Goal: Contribute content: Contribute content

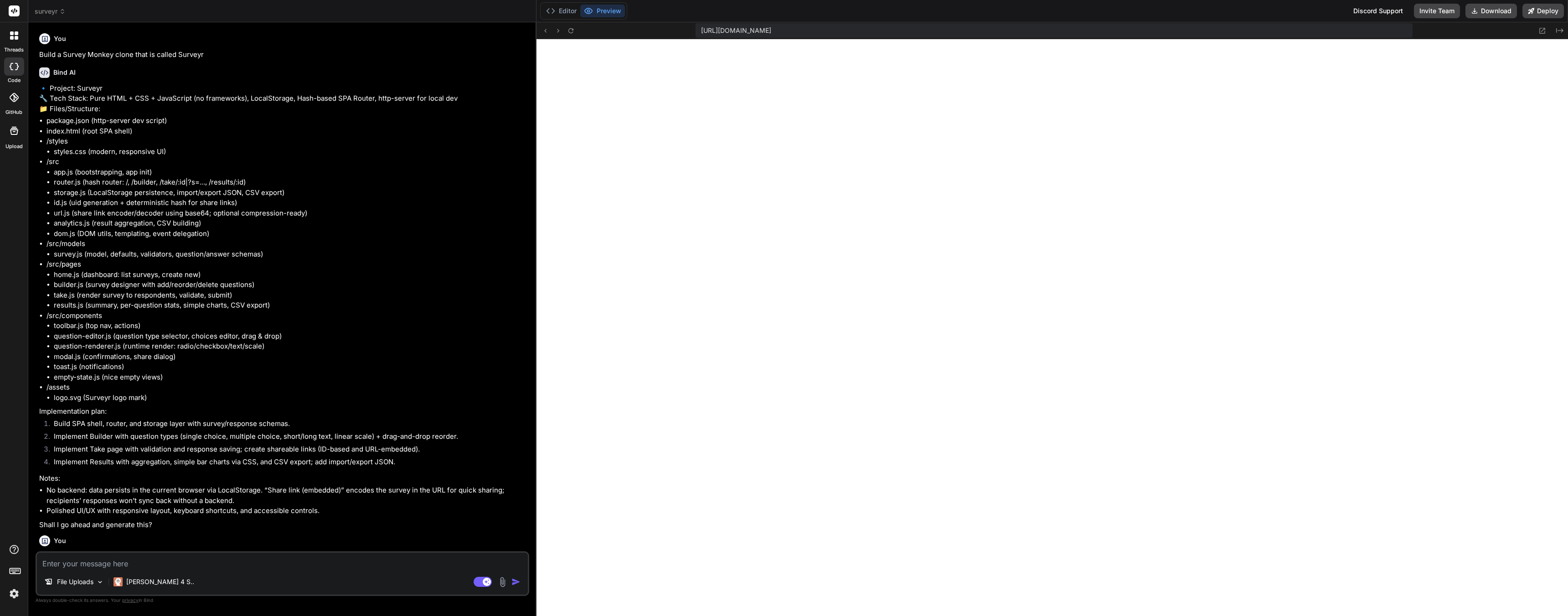
scroll to position [952, 0]
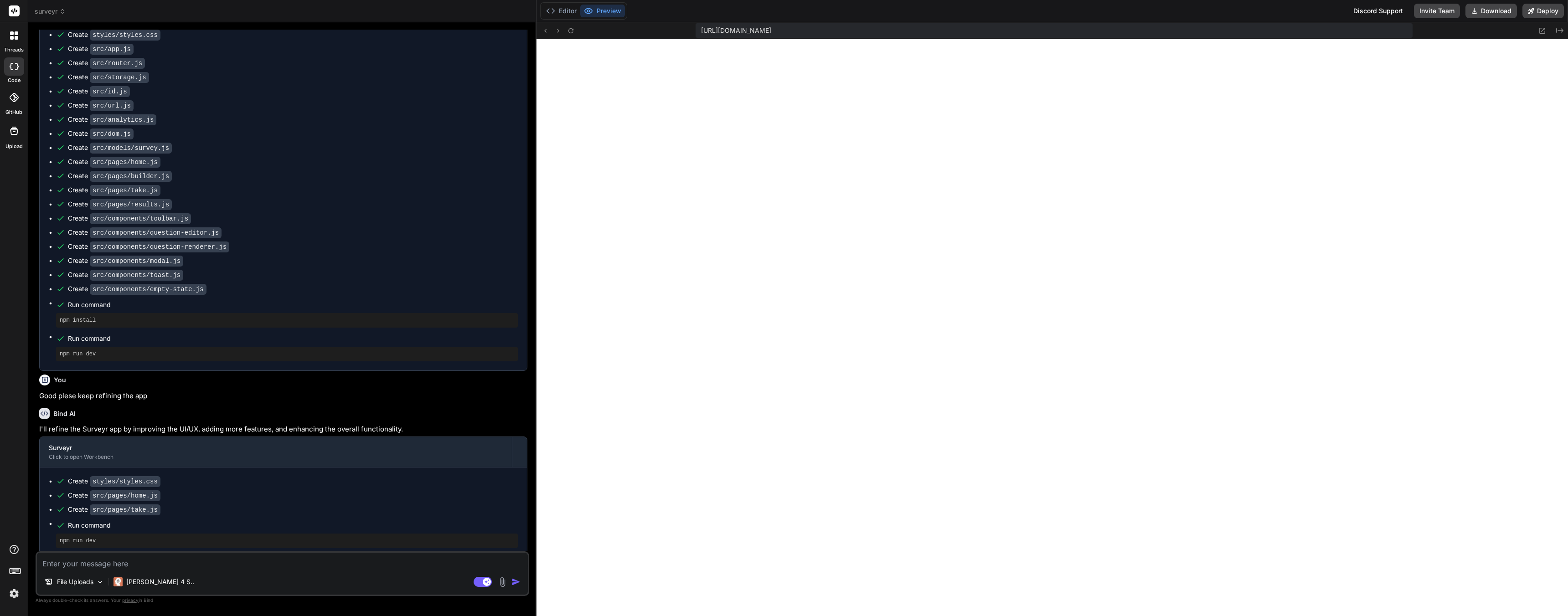
click at [83, 564] on textarea at bounding box center [282, 561] width 491 height 17
type textarea "M"
type textarea "x"
type textarea "Mo"
type textarea "x"
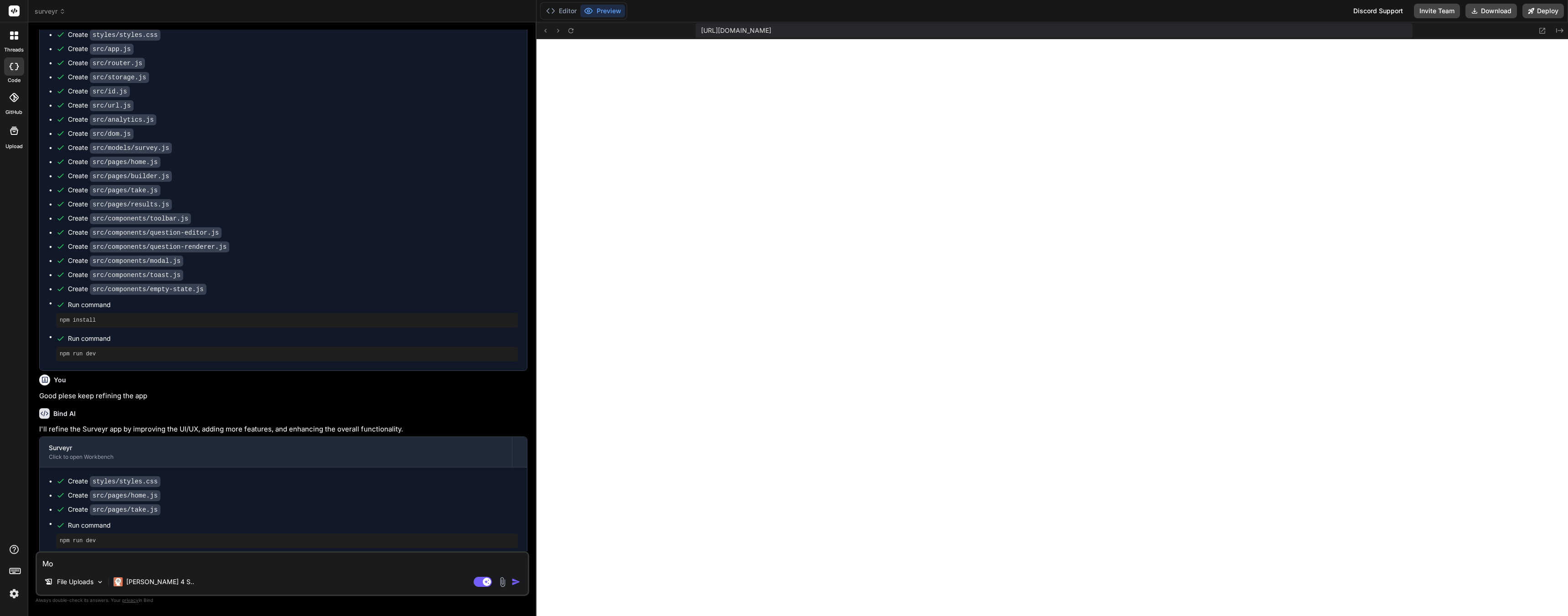
type textarea "Mod"
type textarea "x"
type textarea "Mode"
type textarea "x"
type textarea "Moder"
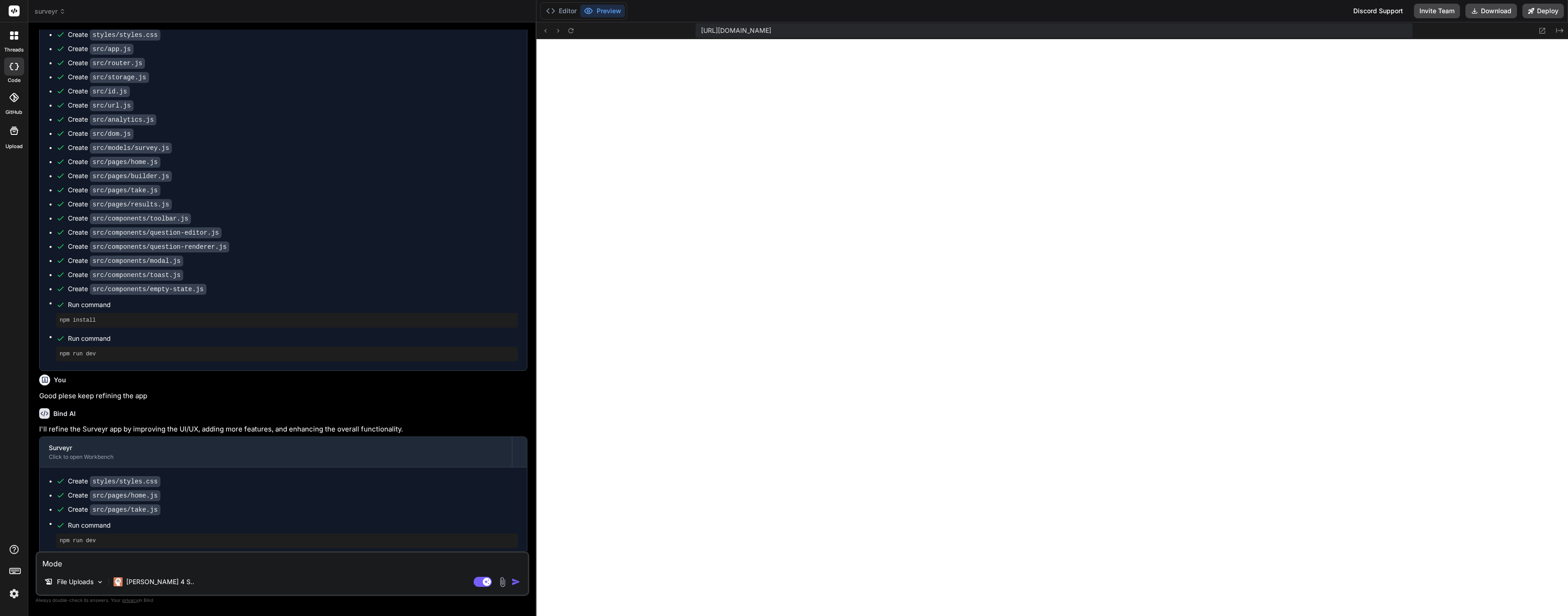
type textarea "x"
type textarea "Modern"
type textarea "x"
type textarea "Moderni"
type textarea "x"
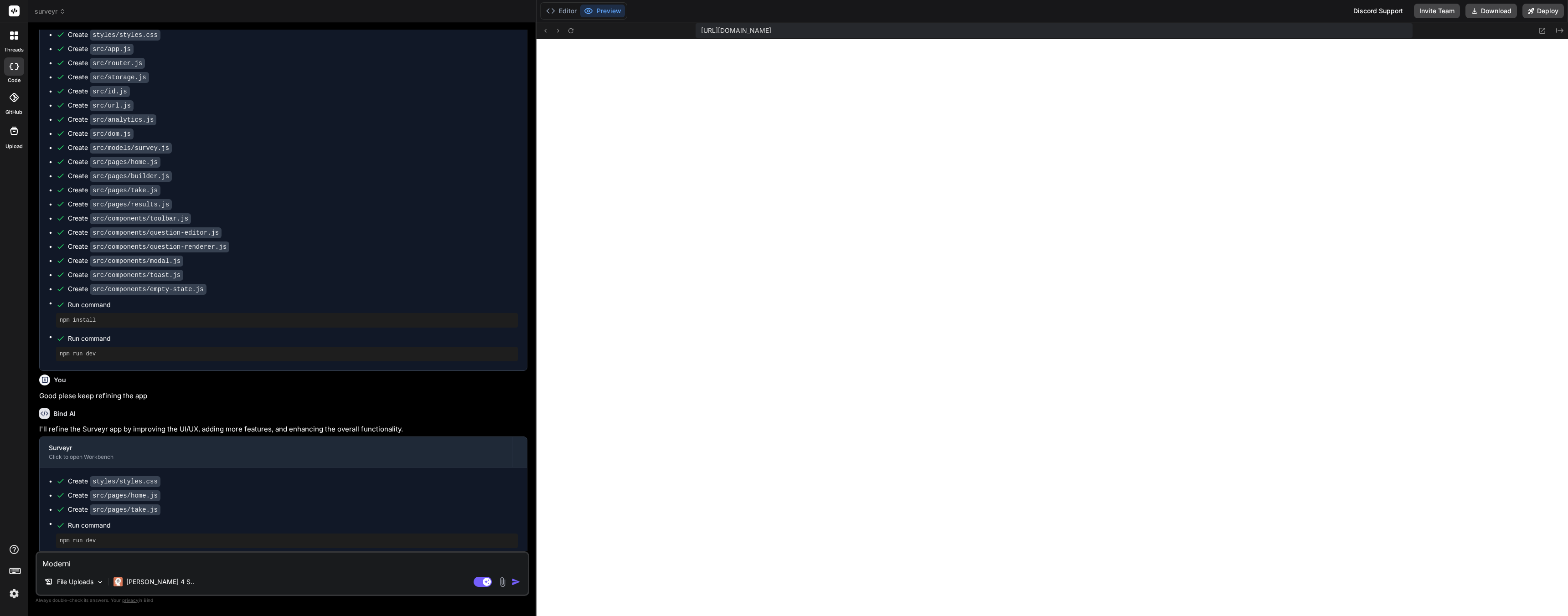
type textarea "Moderniz"
type textarea "x"
type textarea "Modernize"
type textarea "x"
type textarea "Modernize"
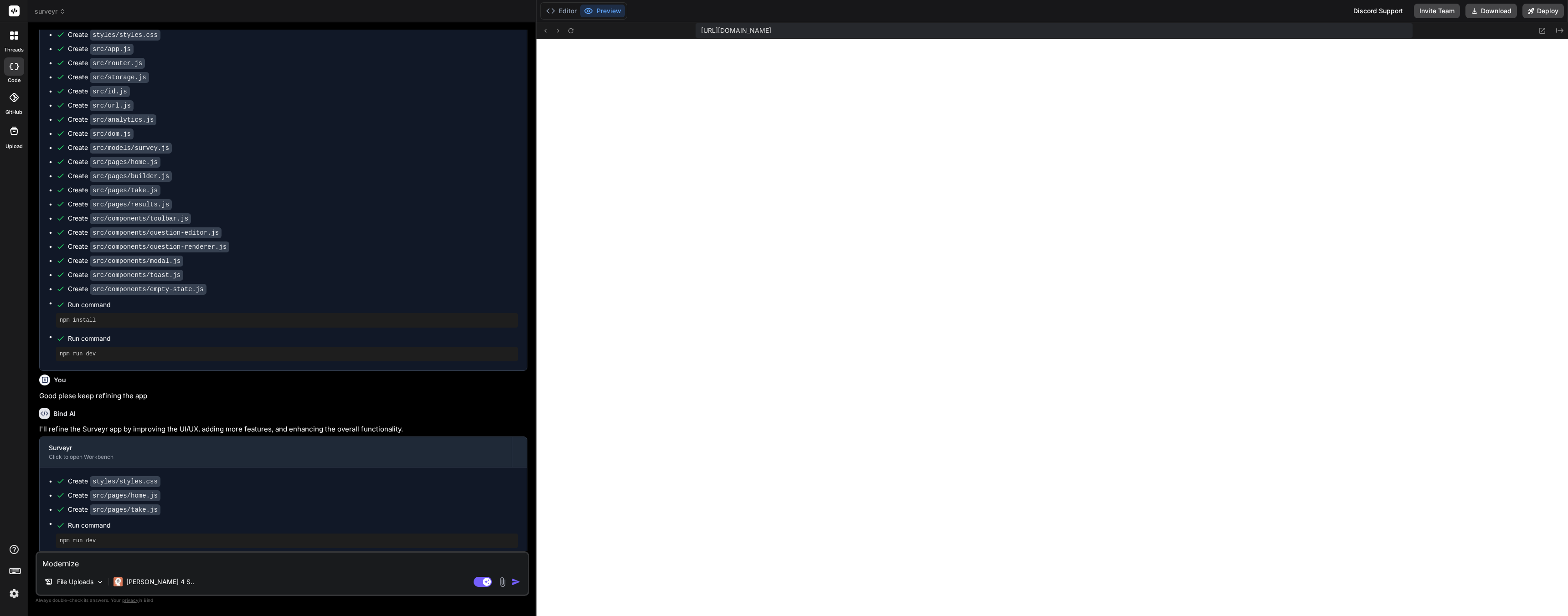
type textarea "x"
type textarea "Modernize t"
type textarea "x"
type textarea "Modernize th"
type textarea "x"
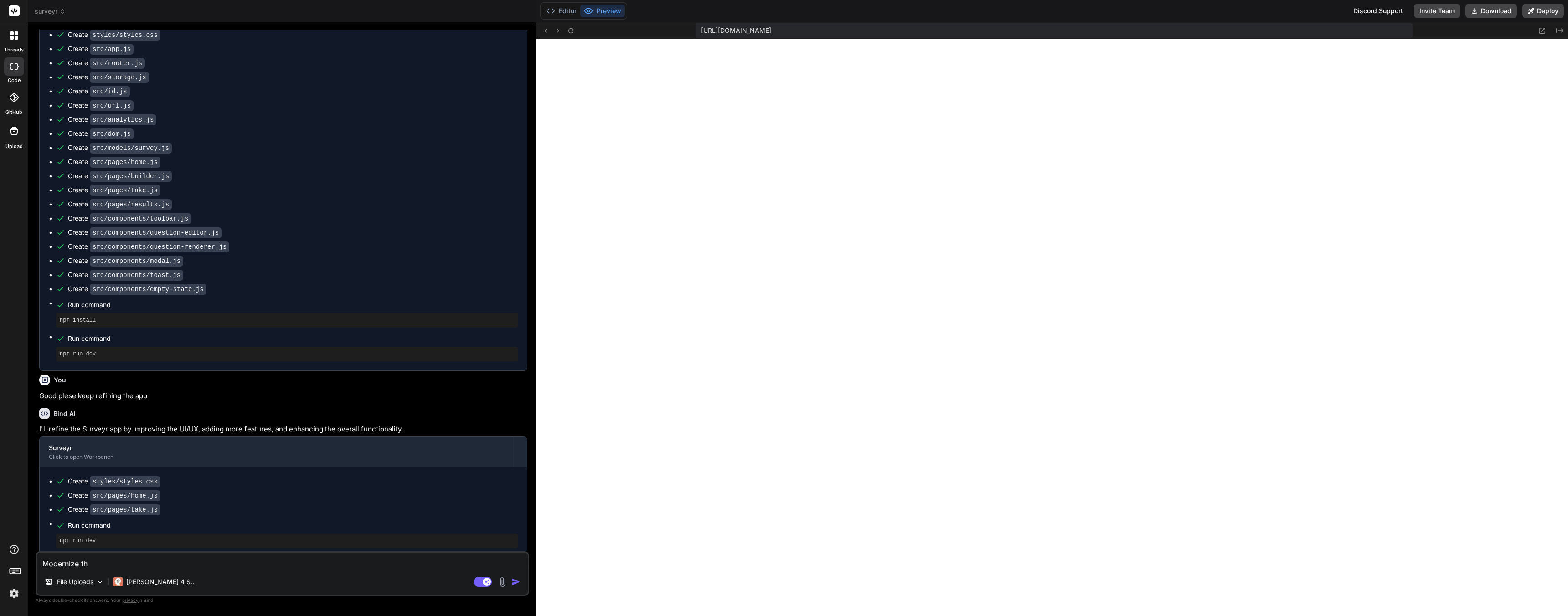
type textarea "Modernize the"
type textarea "x"
type textarea "Modernize the"
type textarea "x"
type textarea "Modernize the U"
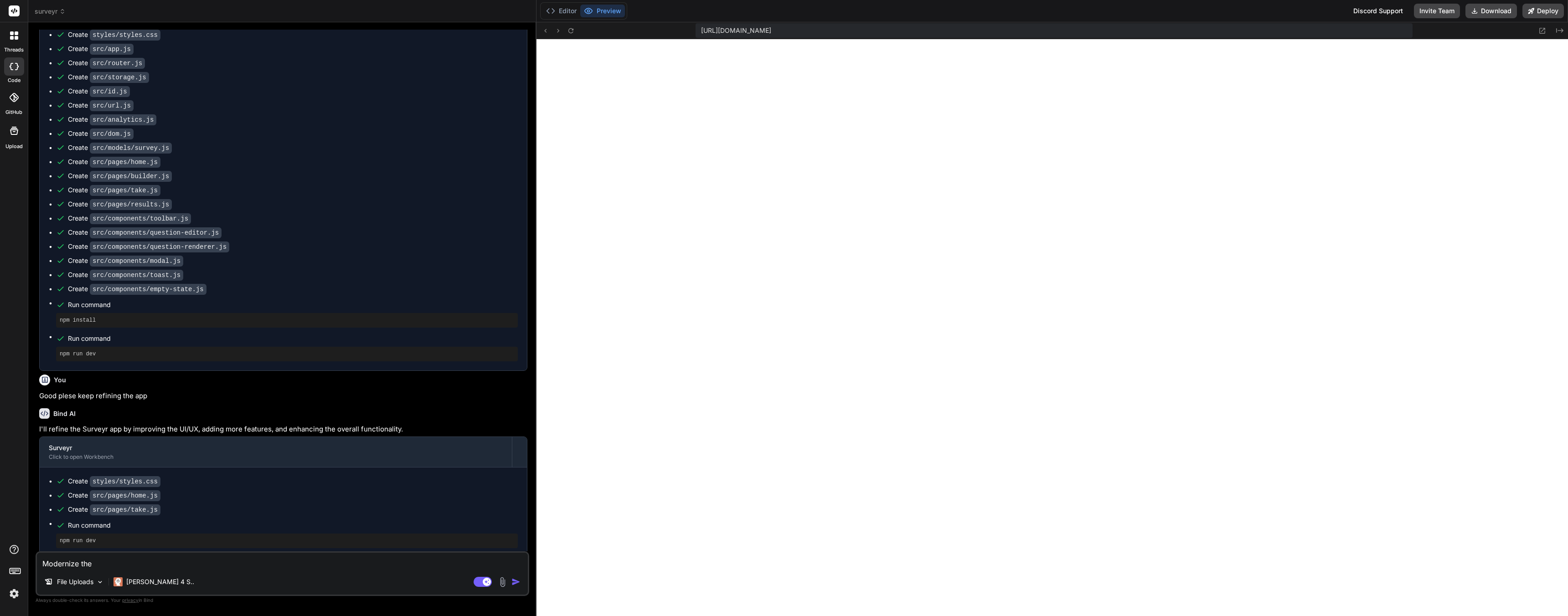
type textarea "x"
type textarea "Modernize the UI"
type textarea "x"
type textarea "Modernize the UI,"
type textarea "x"
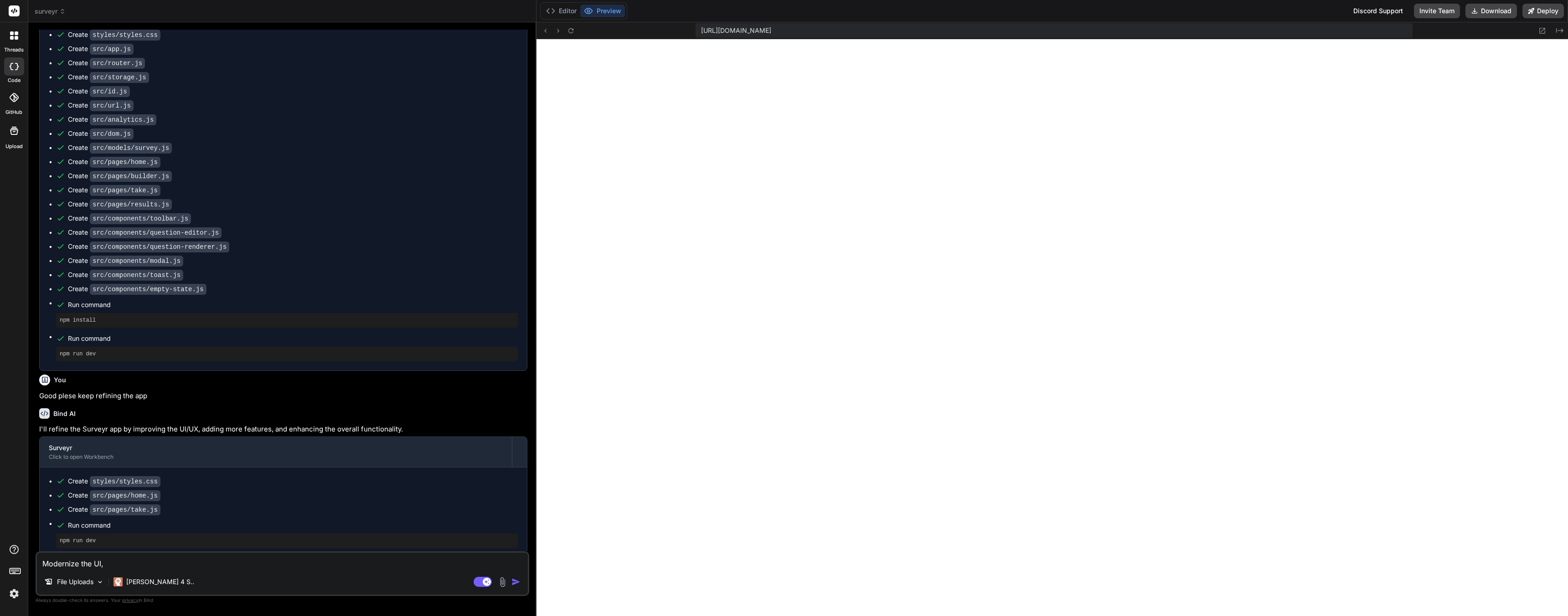
type textarea "Modernize the UI,"
type textarea "x"
type textarea "Modernize the UI, g"
type textarea "x"
type textarea "Modernize the UI, gi"
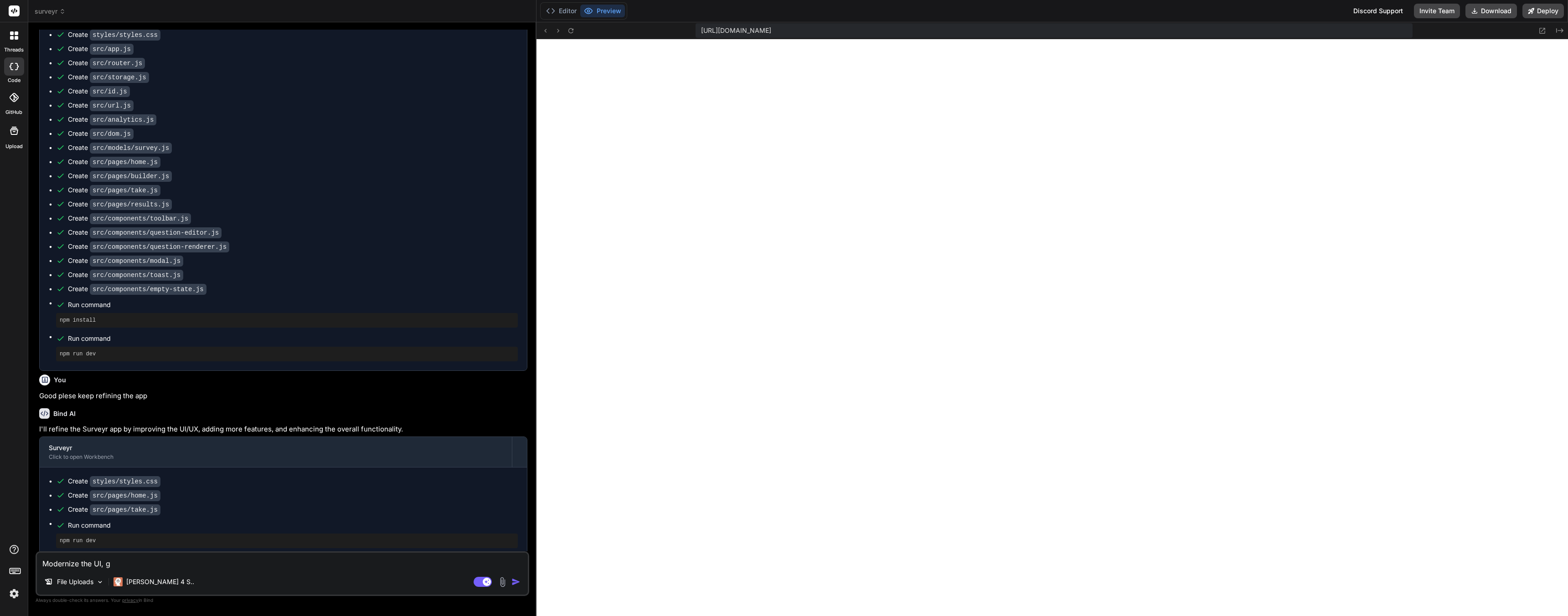
type textarea "x"
type textarea "Modernize the UI, giv"
type textarea "x"
type textarea "Modernize the UI, give"
type textarea "x"
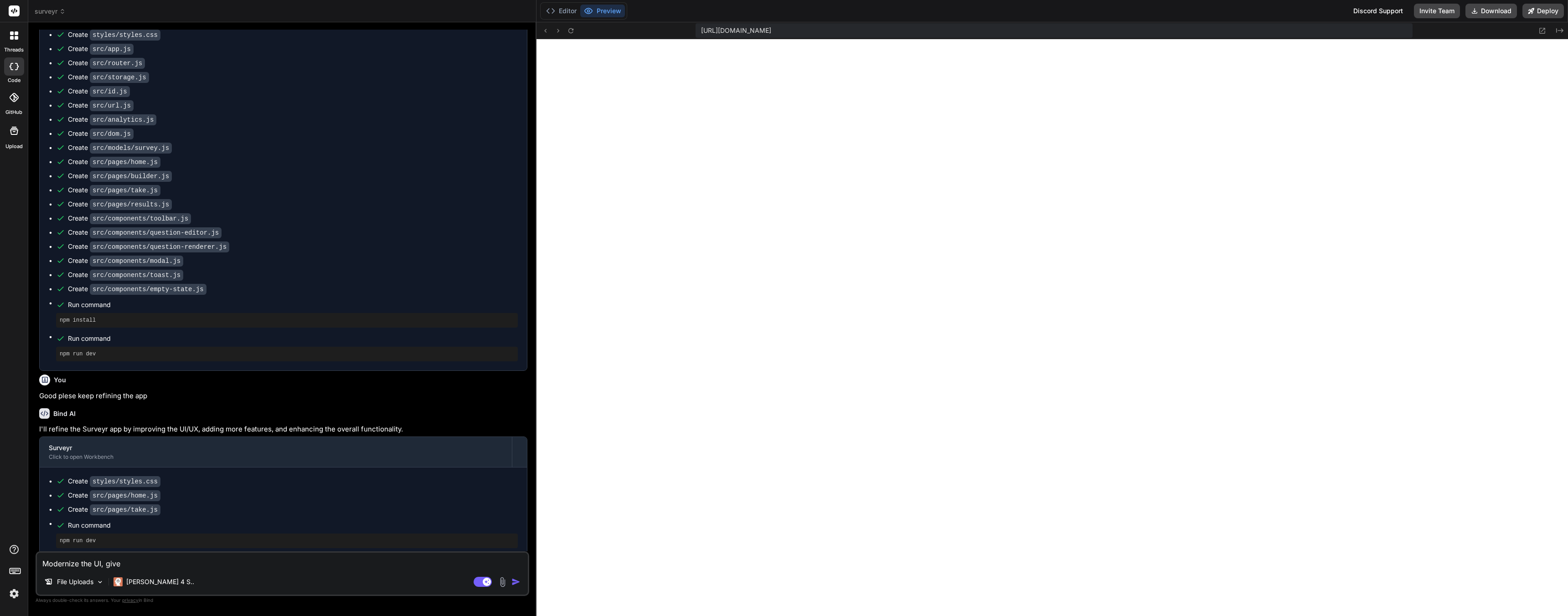
type textarea "Modernize the UI, give"
type textarea "x"
type textarea "Modernize the UI, give m"
type textarea "x"
type textarea "Modernize the UI, give me"
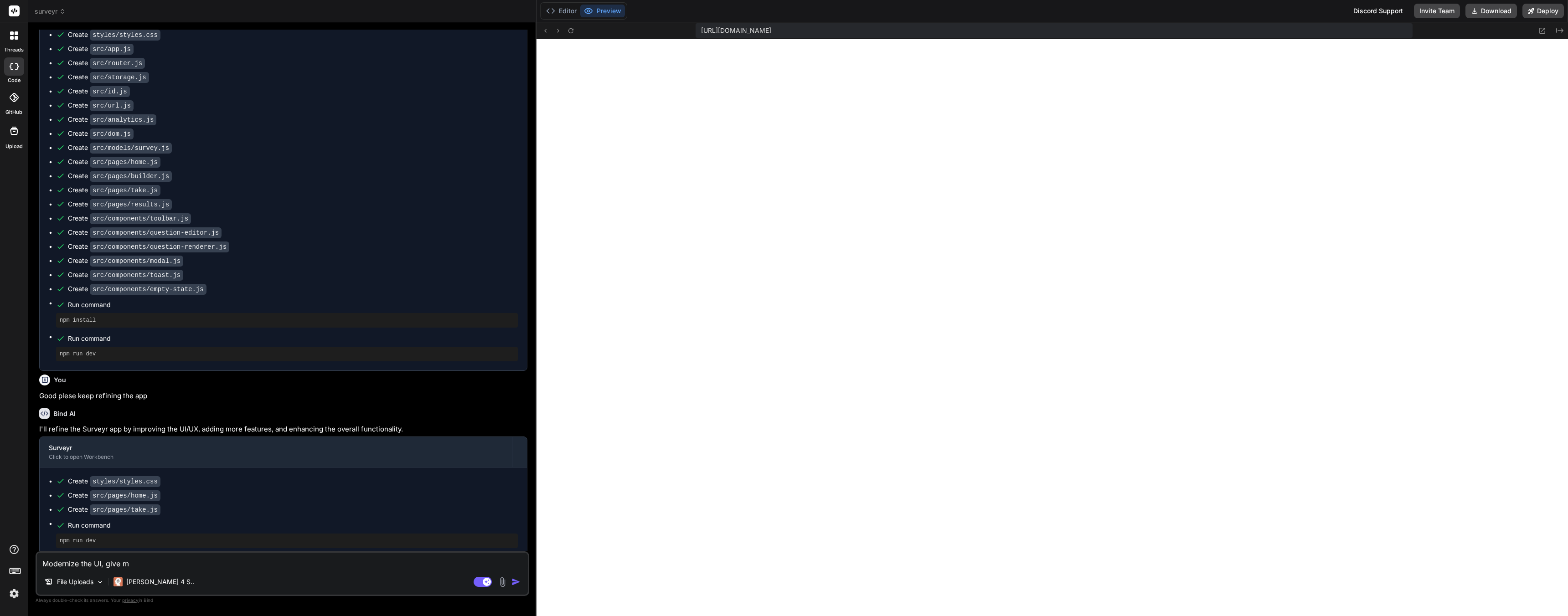
type textarea "x"
type textarea "Modernize the UI, give me"
type textarea "x"
type textarea "Modernize the UI, give me a"
type textarea "x"
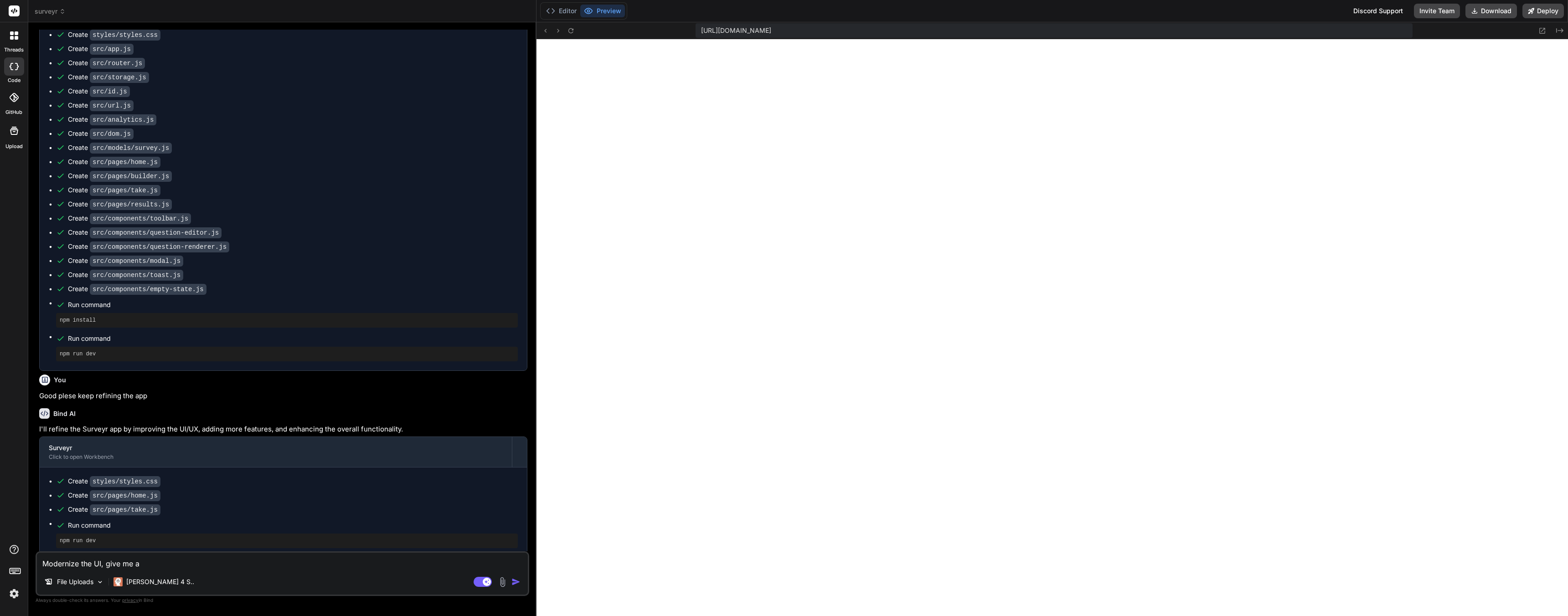
type textarea "Modernize the UI, give me a"
type textarea "x"
type textarea "Modernize the UI, give me a h"
type textarea "x"
type textarea "Modernize the UI, give me a hy"
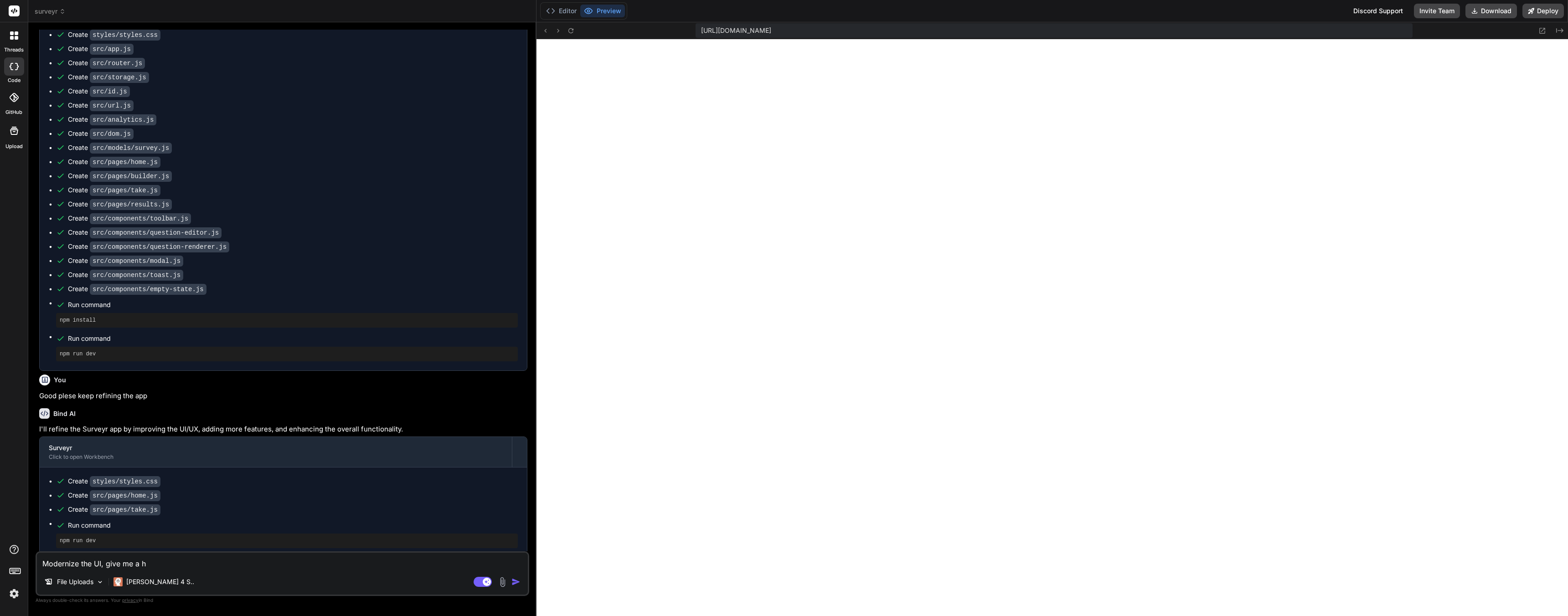
type textarea "x"
type textarea "Modernize the UI, give me a hyp"
type textarea "x"
type textarea "Modernize the UI, give me a hype"
type textarea "x"
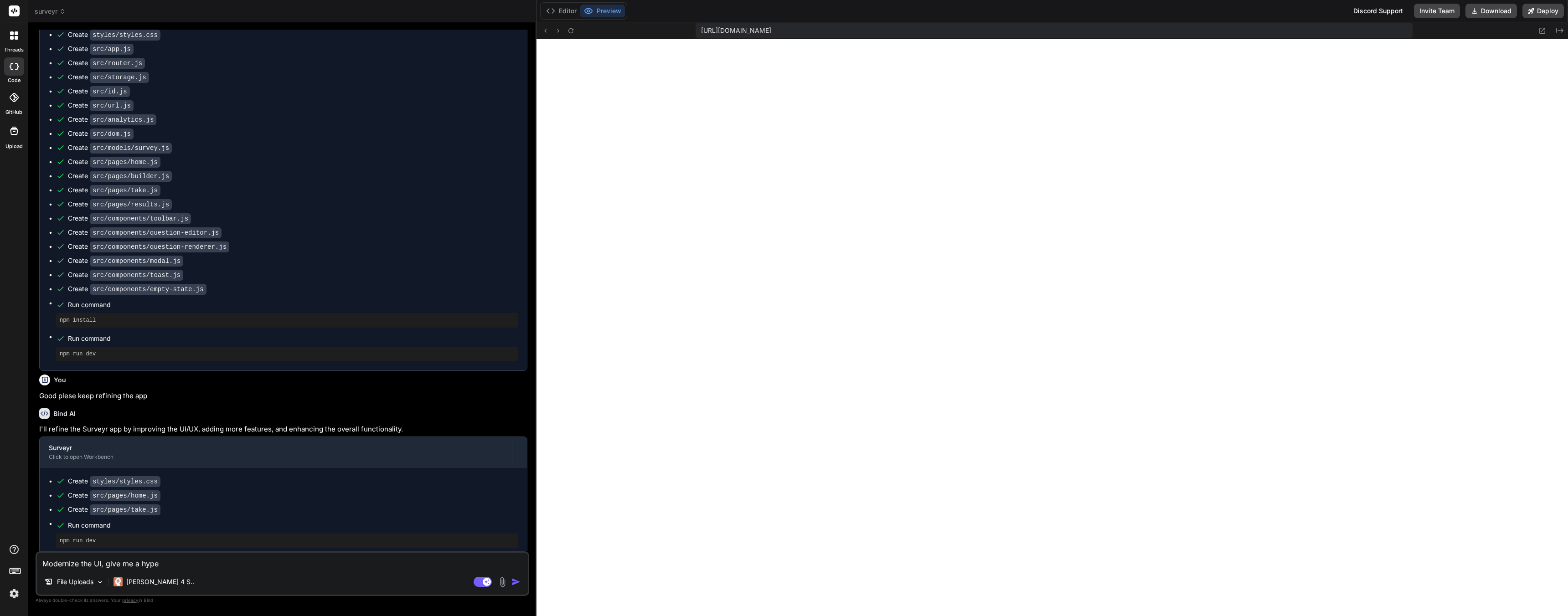
type textarea "Modernize the UI, give me a hyper"
type textarea "x"
type textarea "Modernize the UI, give me a hyper"
type textarea "x"
type textarea "Modernize the UI, give me a hyper"
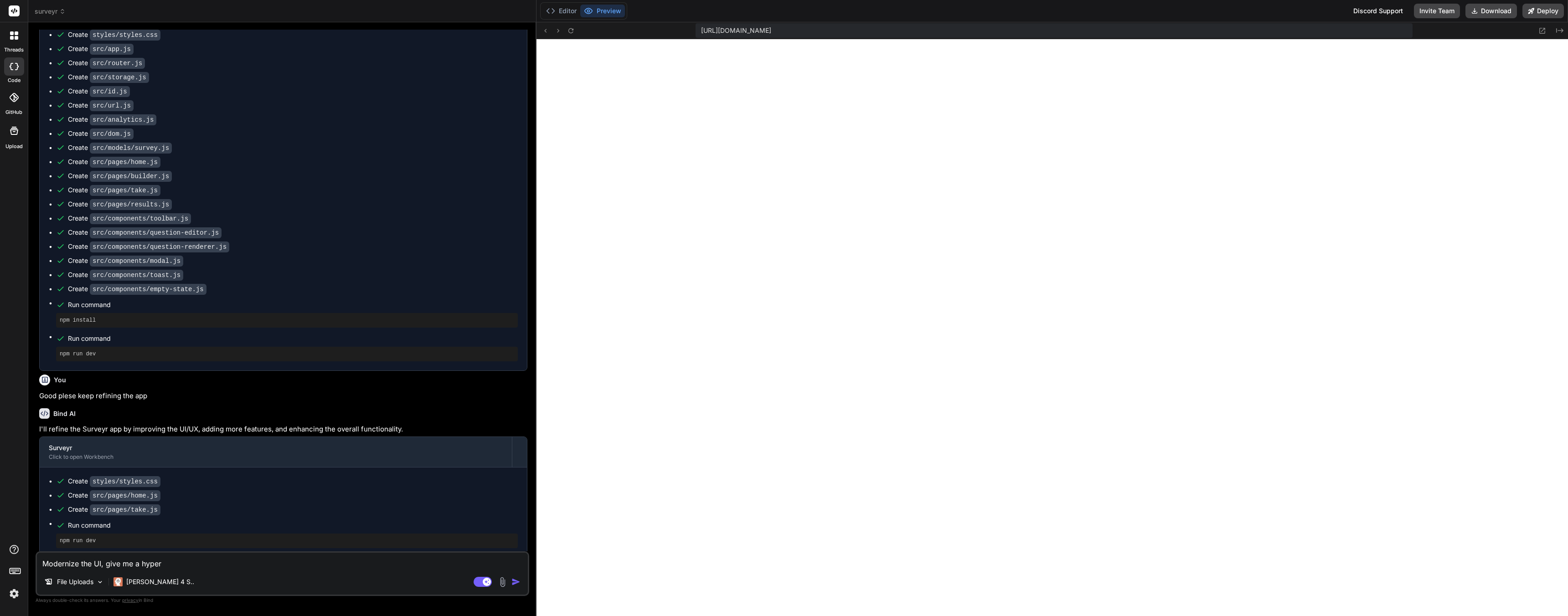
type textarea "x"
type textarea "Modernize the UI, give me a hyper-"
type textarea "x"
type textarea "Modernize the UI, give me a hyper-m"
type textarea "x"
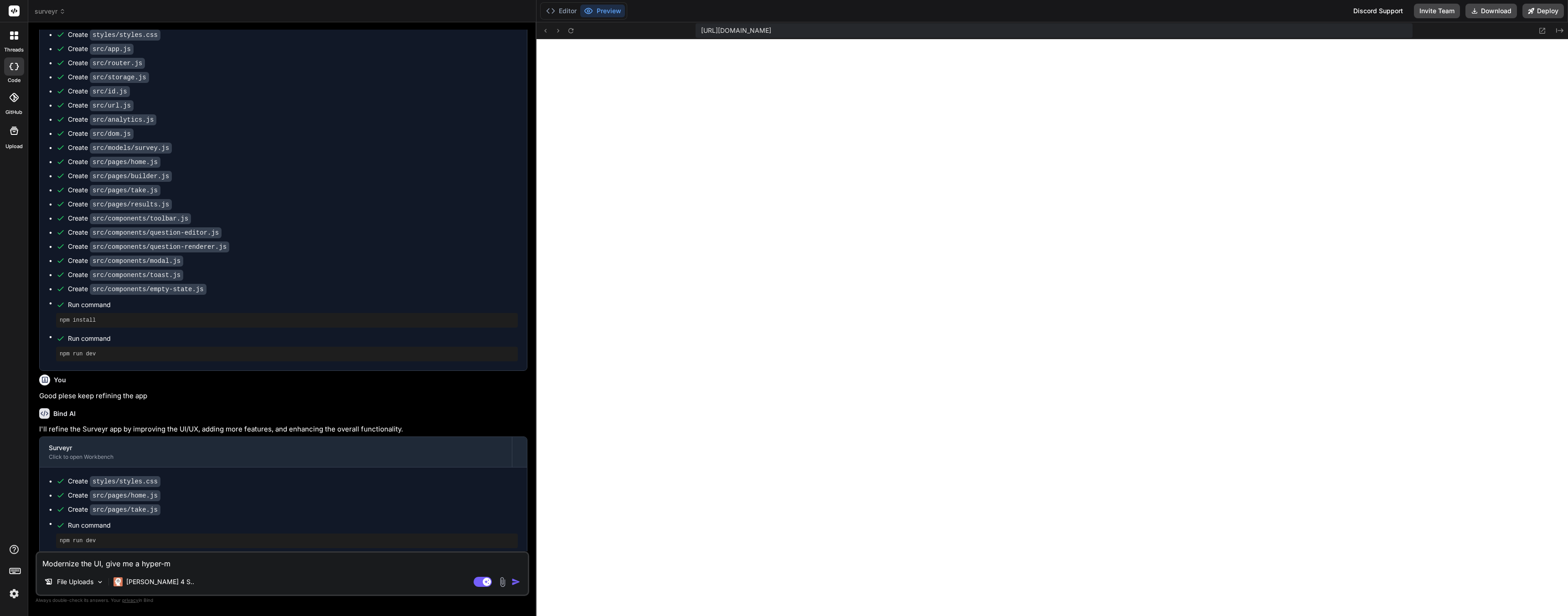
type textarea "Modernize the UI, give me a hyper-mo"
type textarea "x"
type textarea "Modernize the UI, give me a hyper-mod"
type textarea "x"
type textarea "Modernize the UI, give me a hyper-mode"
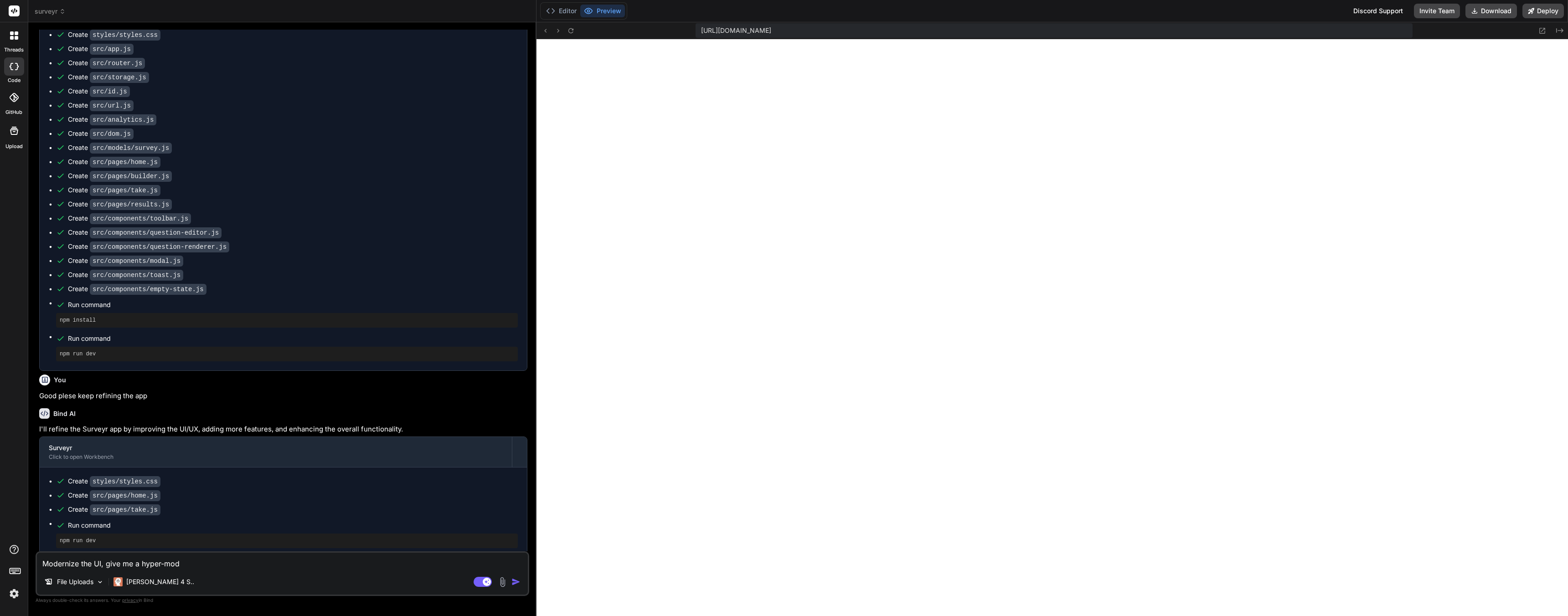
type textarea "x"
type textarea "Modernize the UI, give me a hyper-moder"
type textarea "x"
type textarea "Modernize the UI, give me a hyper-modern"
type textarea "x"
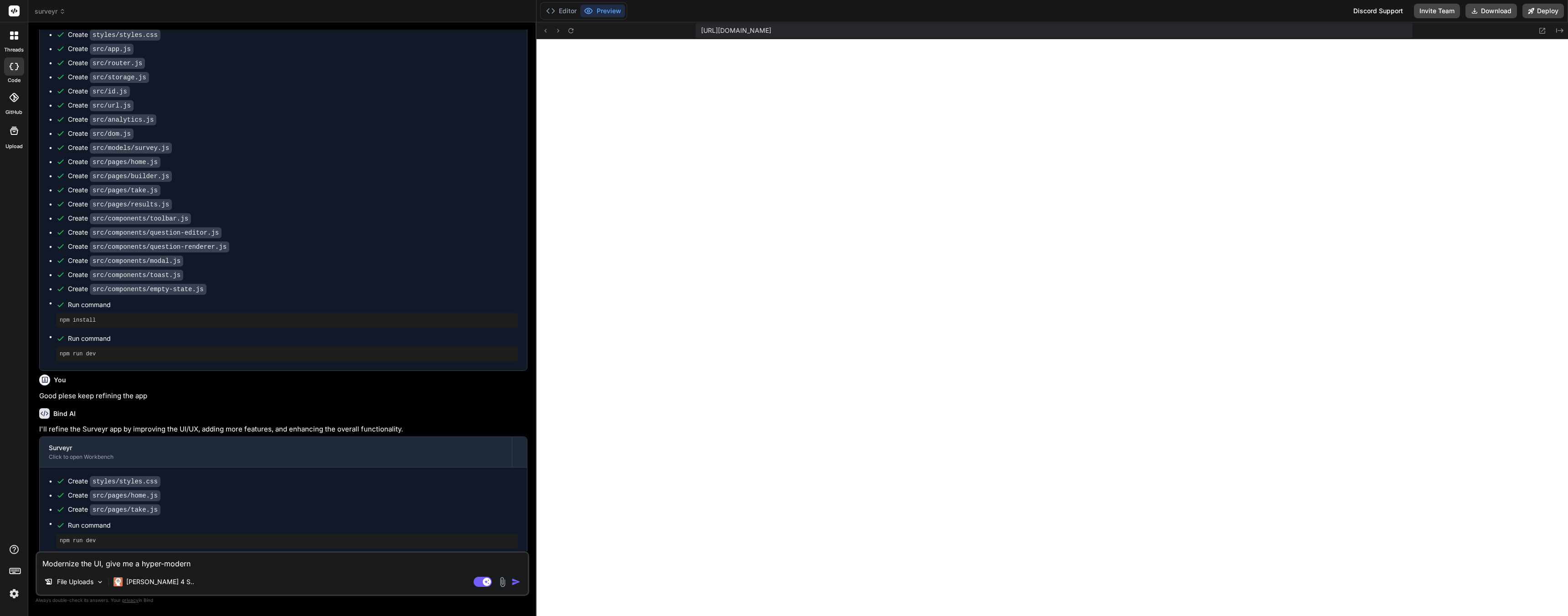
type textarea "Modernize the UI, give me a hyper-modern"
type textarea "x"
type textarea "Modernize the UI, give me a hyper-modern w"
type textarea "x"
type textarea "Modernize the UI, give me a hyper-modern we"
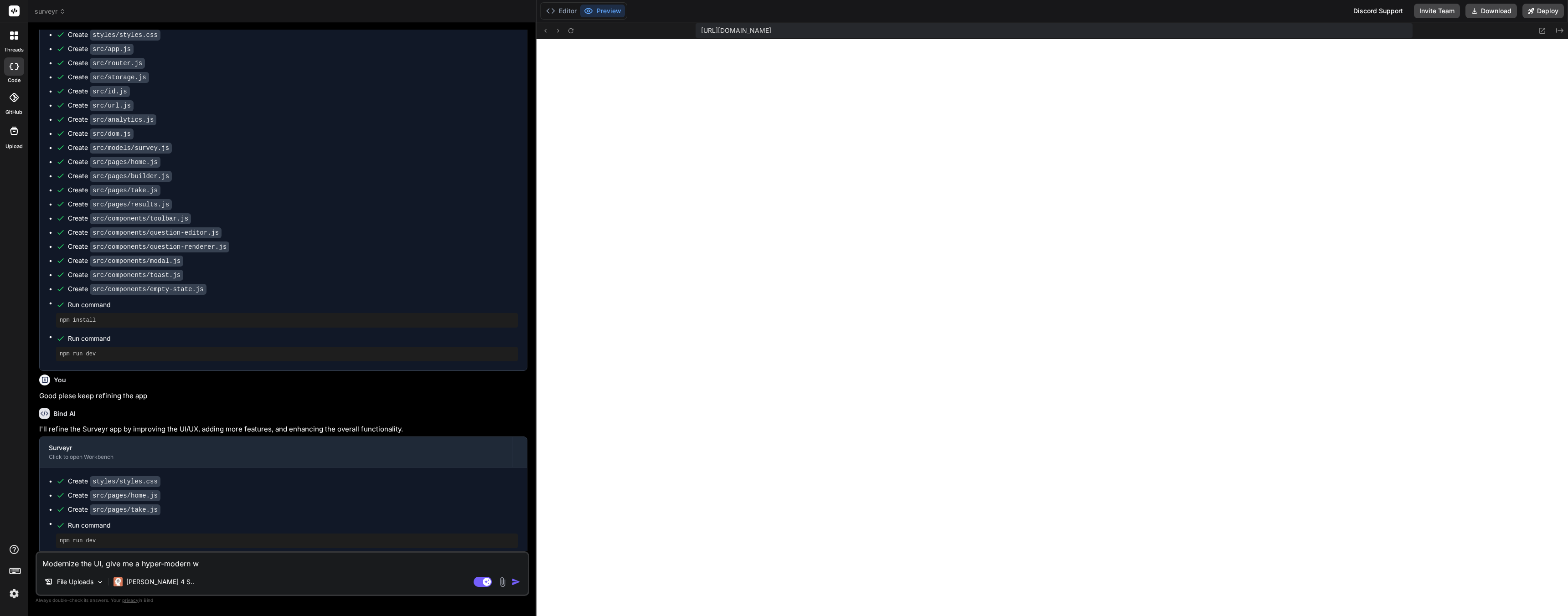
type textarea "x"
type textarea "Modernize the UI, give me a hyper-modern web"
type textarea "x"
type textarea "Modernize the UI, give me a hyper-modern webs"
type textarea "x"
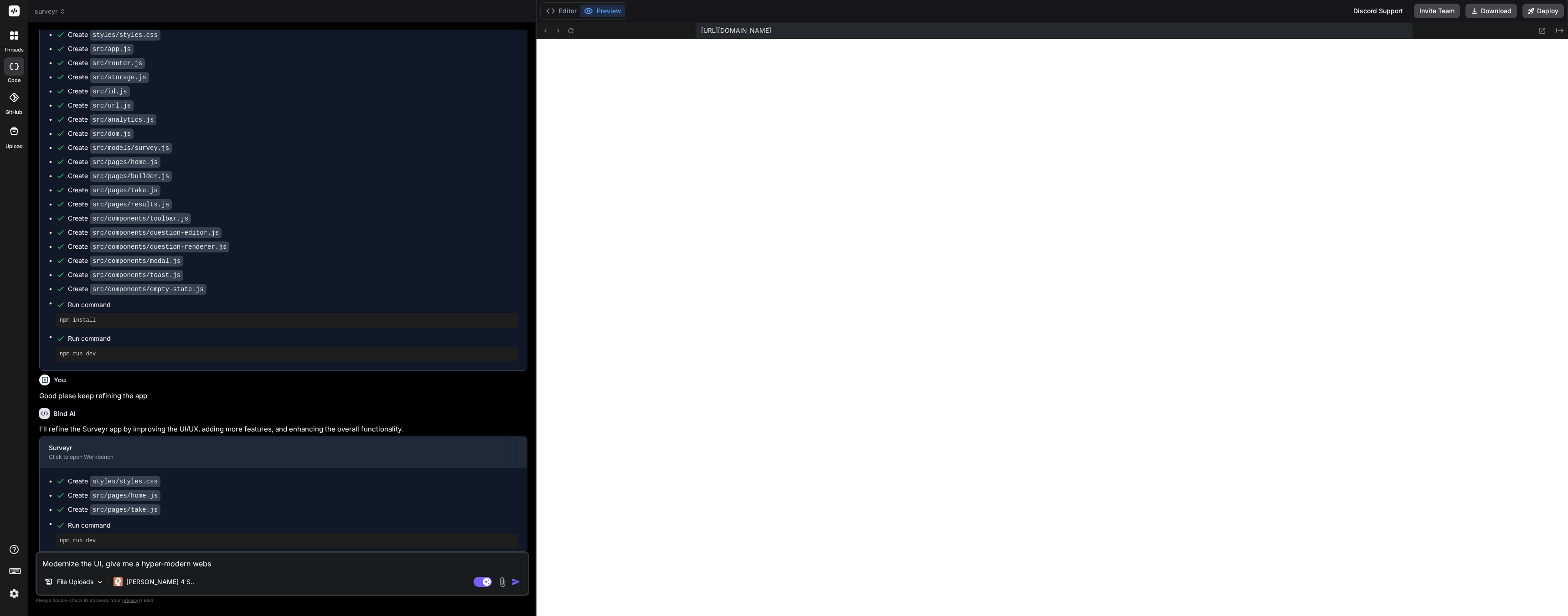
type textarea "Modernize the UI, give me a hyper-modern websi"
type textarea "x"
type textarea "Modernize the UI, give me a hyper-modern websit"
type textarea "x"
type textarea "Modernize the UI, give me a hyper-modern website"
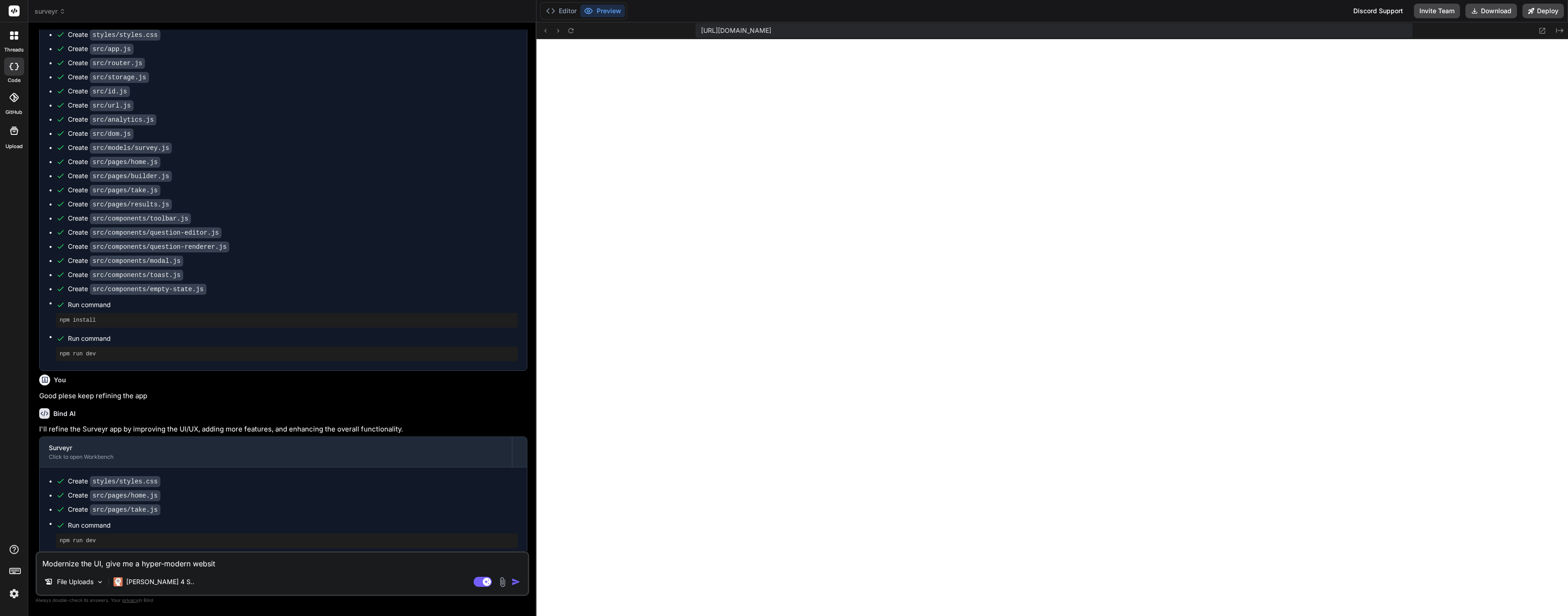
type textarea "x"
type textarea "Modernize the UI, give me a hyper-modern website"
type textarea "x"
type textarea "Modernize the UI, give me a hyper-modern website d"
type textarea "x"
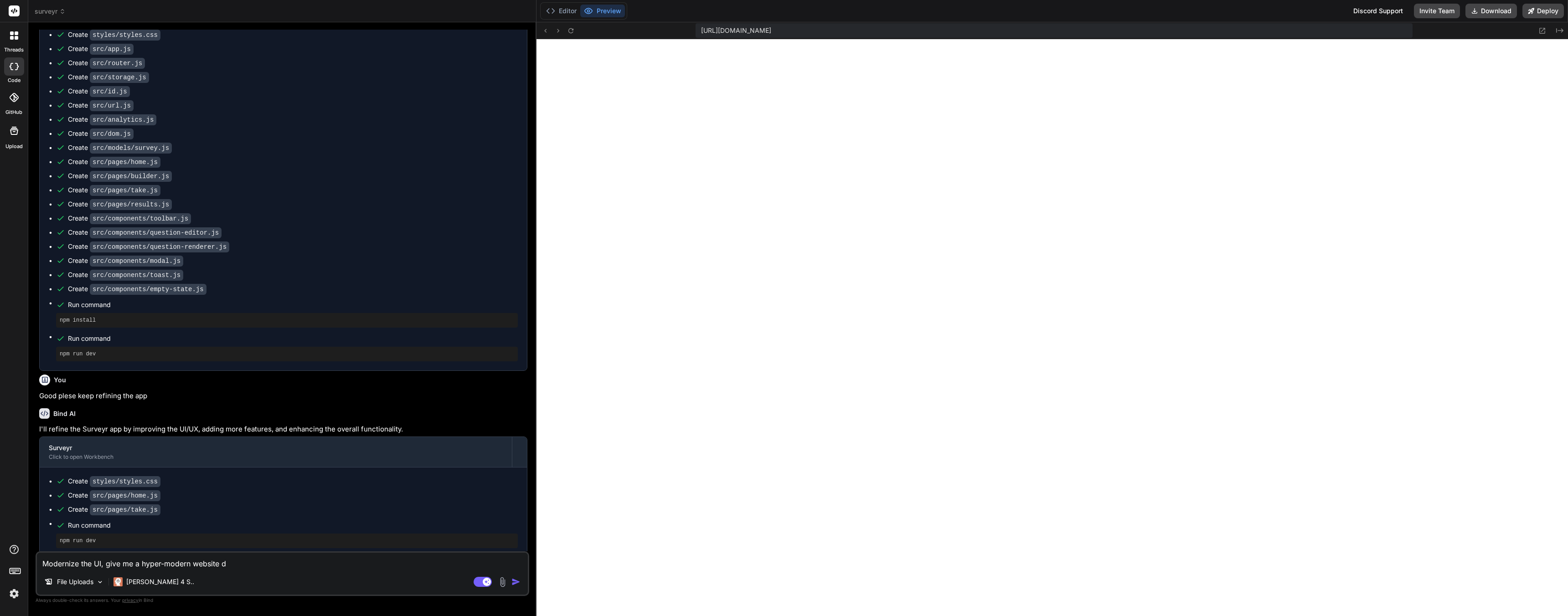
type textarea "Modernize the UI, give me a hyper-modern website de"
type textarea "x"
type textarea "Modernize the UI, give me a hyper-modern website des"
type textarea "x"
type textarea "Modernize the UI, give me a hyper-modern website desi"
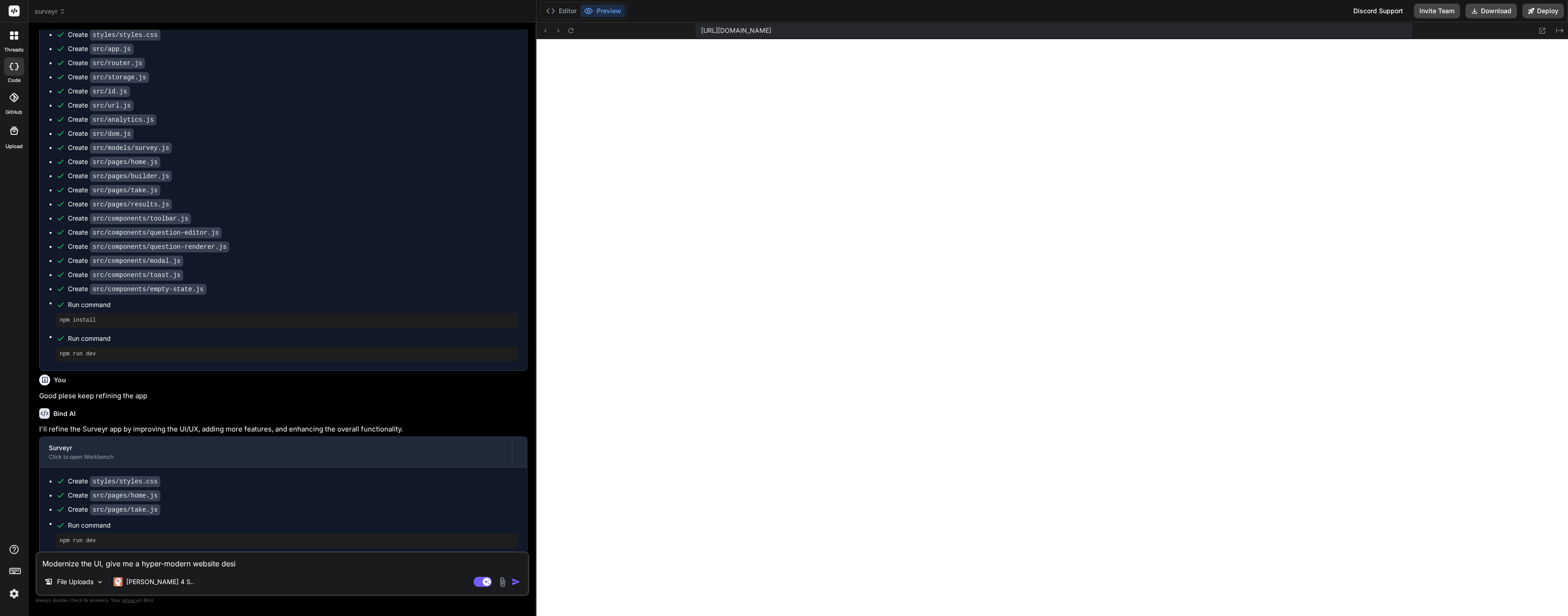
type textarea "x"
type textarea "Modernize the UI, give me a hyper-modern website desig"
type textarea "x"
type textarea "Modernize the UI, give me a hyper-modern website design"
type textarea "x"
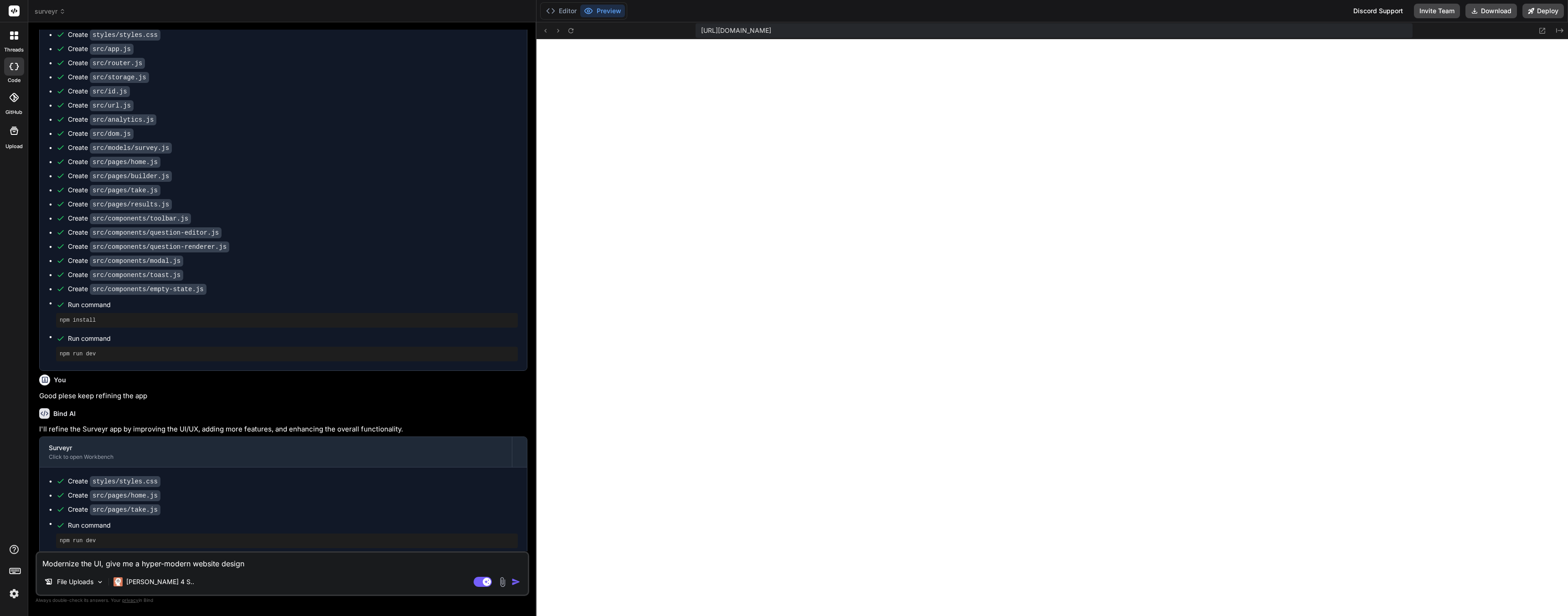
type textarea "Modernize the UI, give me a hyper-modern website design"
type textarea "x"
type textarea "Modernize the UI, give me a hyper-modern website design w"
type textarea "x"
type textarea "Modernize the UI, give me a hyper-modern website design wi"
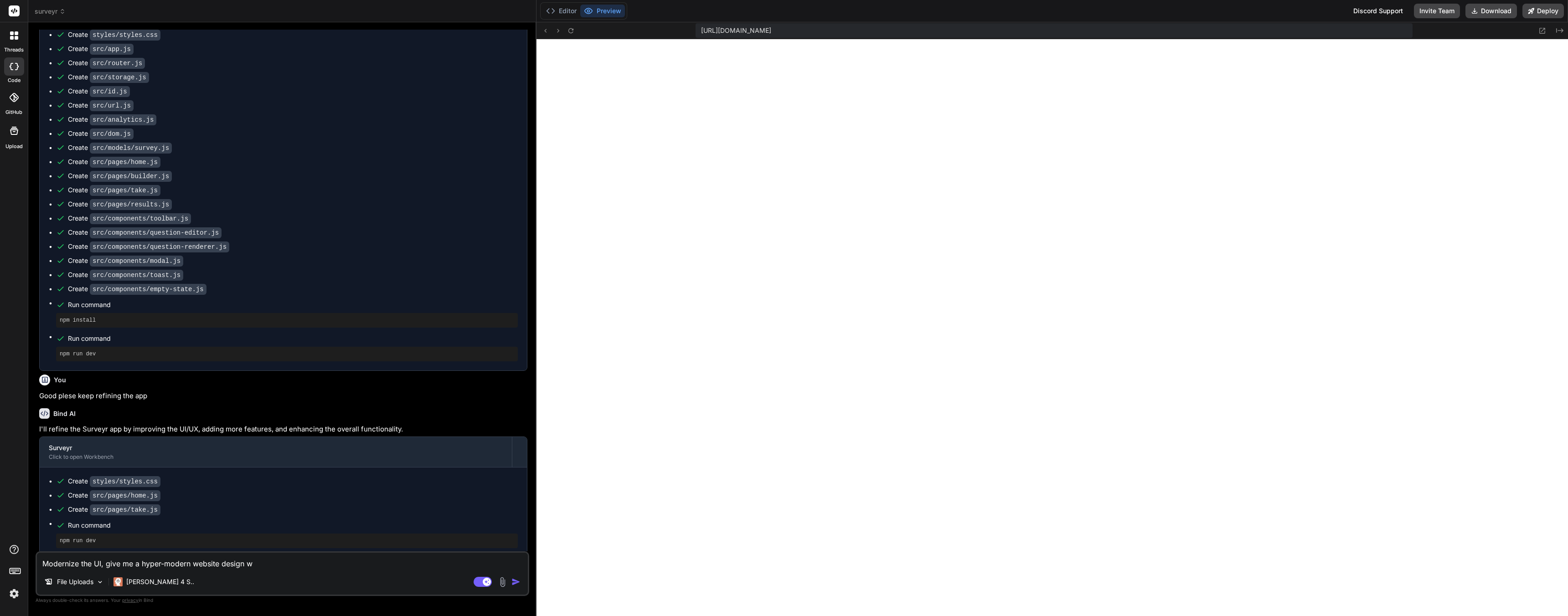
type textarea "x"
type textarea "Modernize the UI, give me a hyper-modern website design wit"
type textarea "x"
type textarea "Modernize the UI, give me a hyper-modern website design with"
type textarea "x"
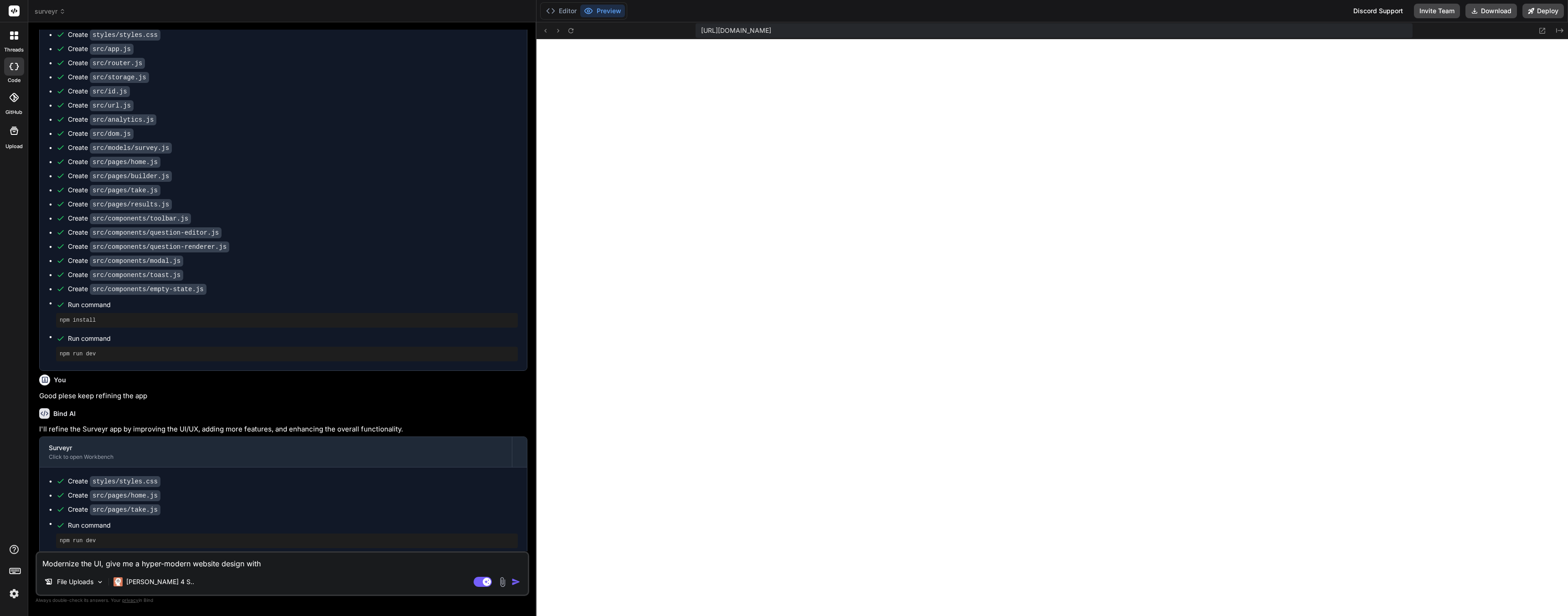
type textarea "Modernize the UI, give me a hyper-modern website design with"
type textarea "x"
type textarea "Modernize the UI, give me a hyper-modern website design with O"
type textarea "x"
type textarea "Modernize the UI, give me a hyper-modern website design with Or"
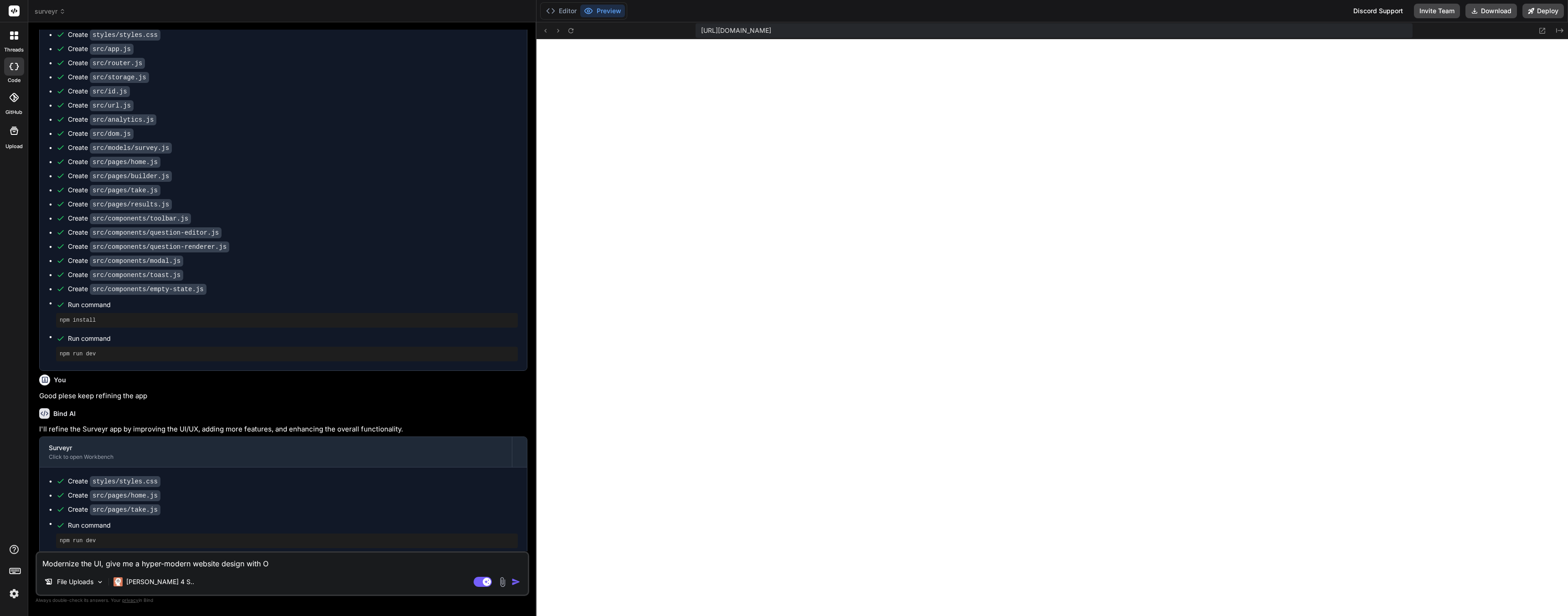
type textarea "x"
type textarea "Modernize the UI, give me a hyper-modern website design with [PERSON_NAME]"
type textarea "x"
type textarea "Modernize the UI, give me a hyper-modern website design with Oran"
type textarea "x"
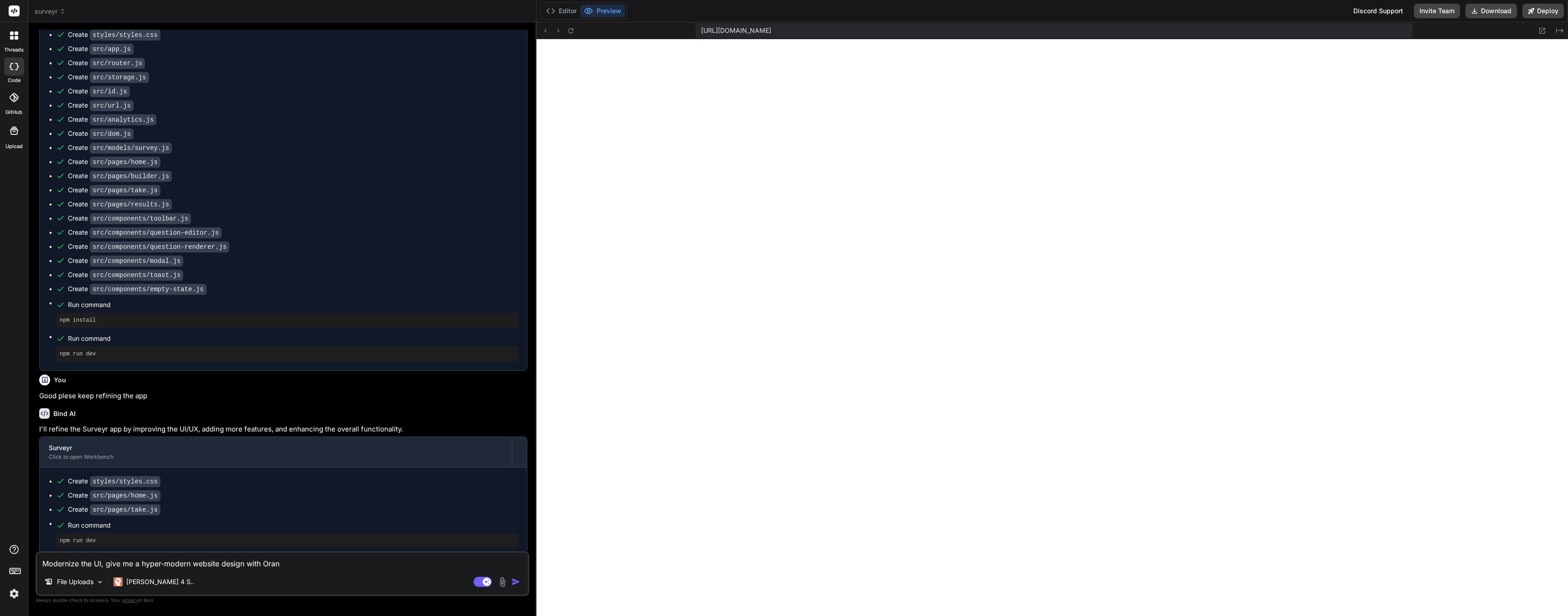
type textarea "Modernize the UI, give me a hyper-modern website design with Orang"
type textarea "x"
type textarea "Modernize the UI, give me a hyper-modern website design with Orange"
type textarea "x"
type textarea "Modernize the UI, give me a hyper-modern website design with Orange"
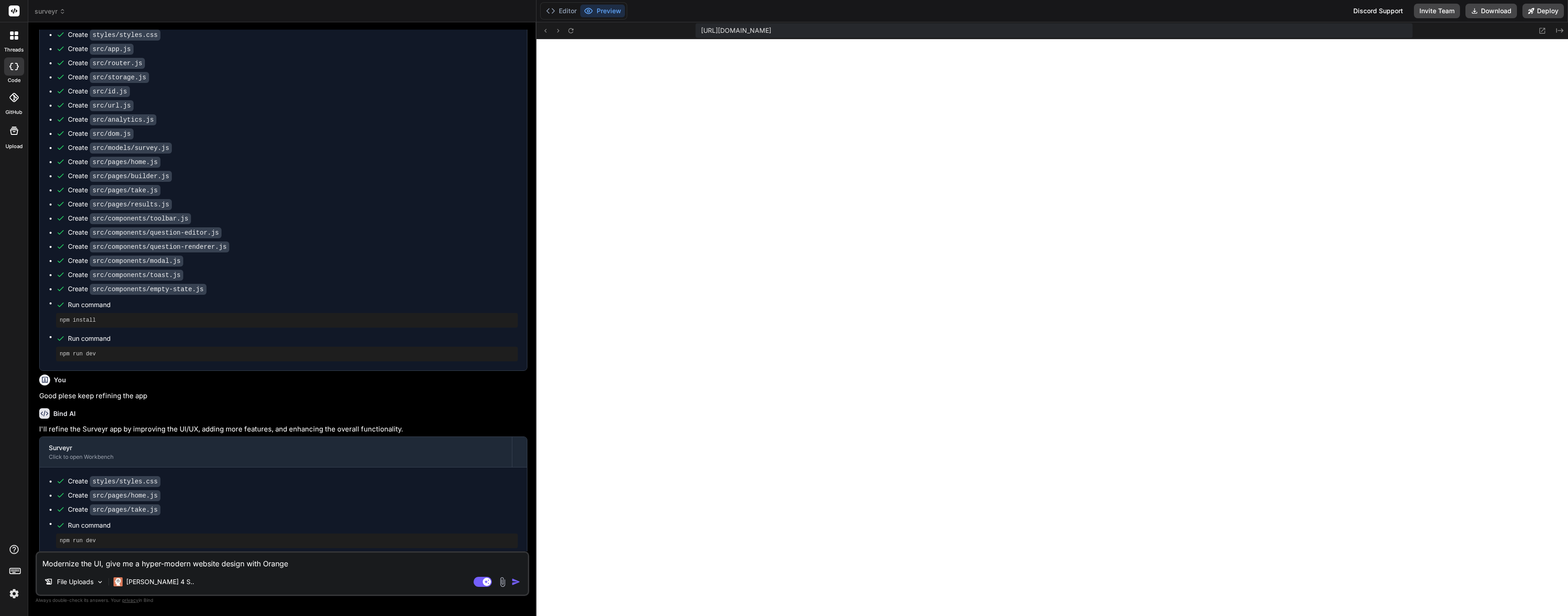
type textarea "x"
type textarea "Modernize the UI, give me a hyper-modern website design with Orange a"
type textarea "x"
type textarea "Modernize the UI, give me a hyper-modern website design with Orange an"
type textarea "x"
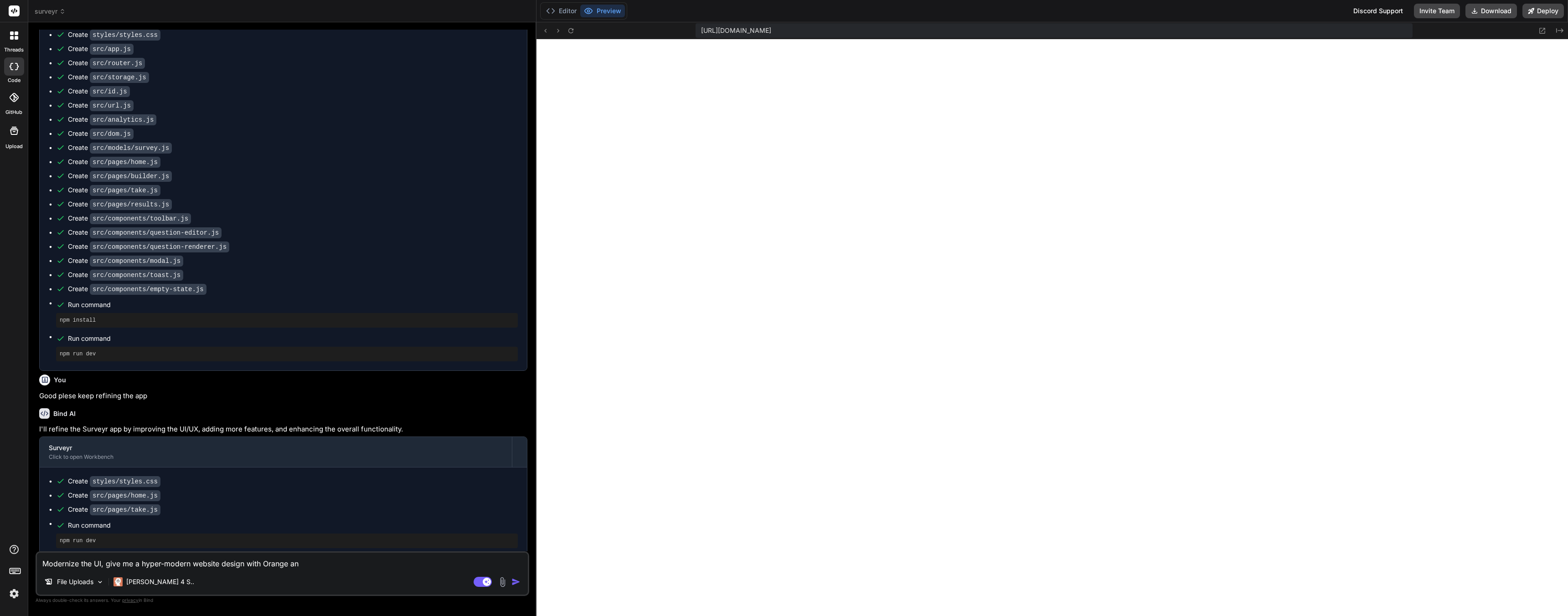
type textarea "Modernize the UI, give me a hyper-modern website design with Orange and"
type textarea "x"
type textarea "Modernize the UI, give me a hyper-modern website design with Orange and"
type textarea "x"
type textarea "Modernize the UI, give me a hyper-modern website design with Orange and W"
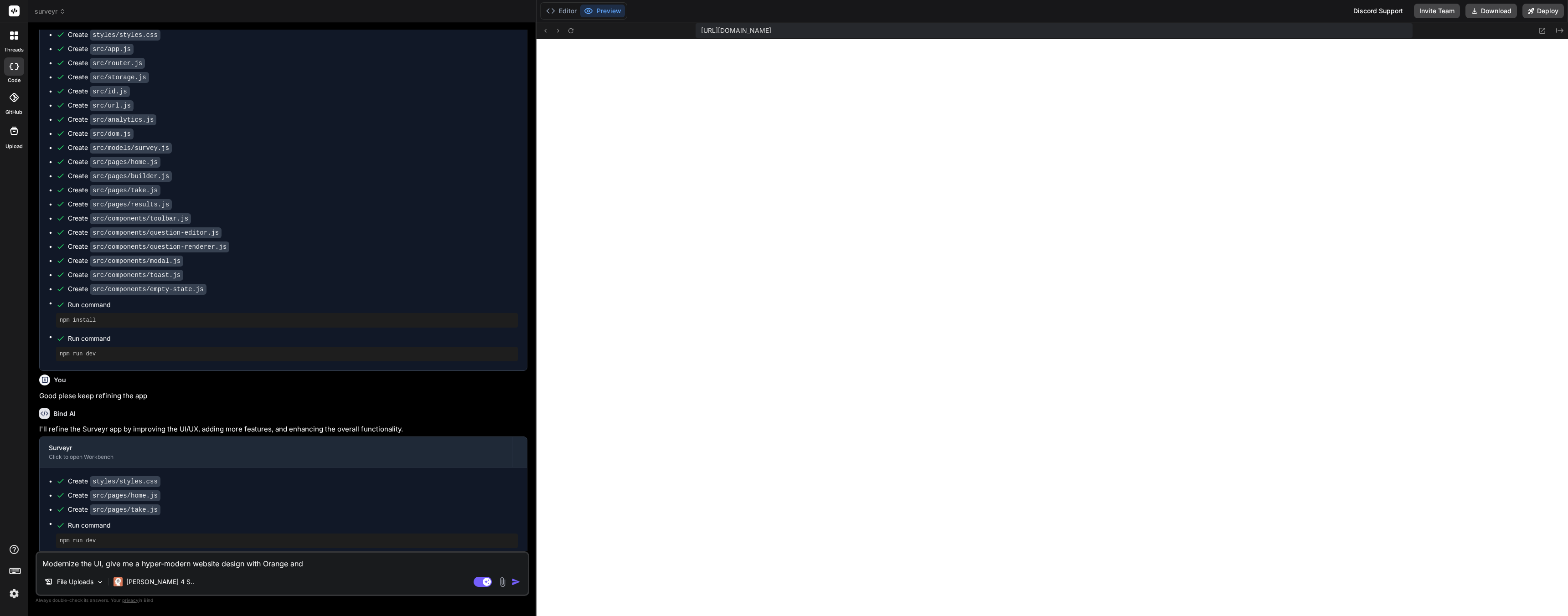
type textarea "x"
type textarea "Modernize the UI, give me a hyper-modern website design with Orange and Wh"
type textarea "x"
type textarea "Modernize the UI, give me a hyper-modern website design with Orange and Whi"
type textarea "x"
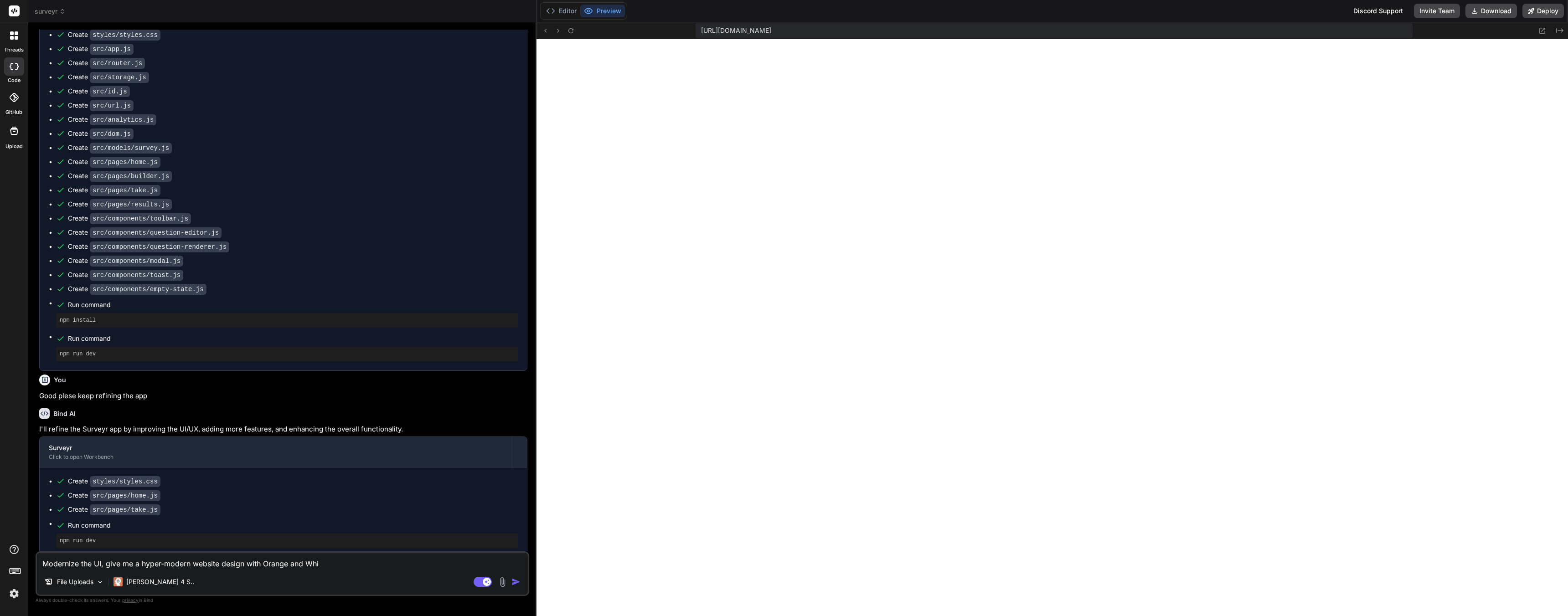
type textarea "Modernize the UI, give me a hyper-modern website design with Orange and Whit"
type textarea "x"
type textarea "Modernize the UI, give me a hyper-modern website design with Orange and White"
type textarea "x"
type textarea "Modernize the UI, give me a hyper-modern website design with Orange and White"
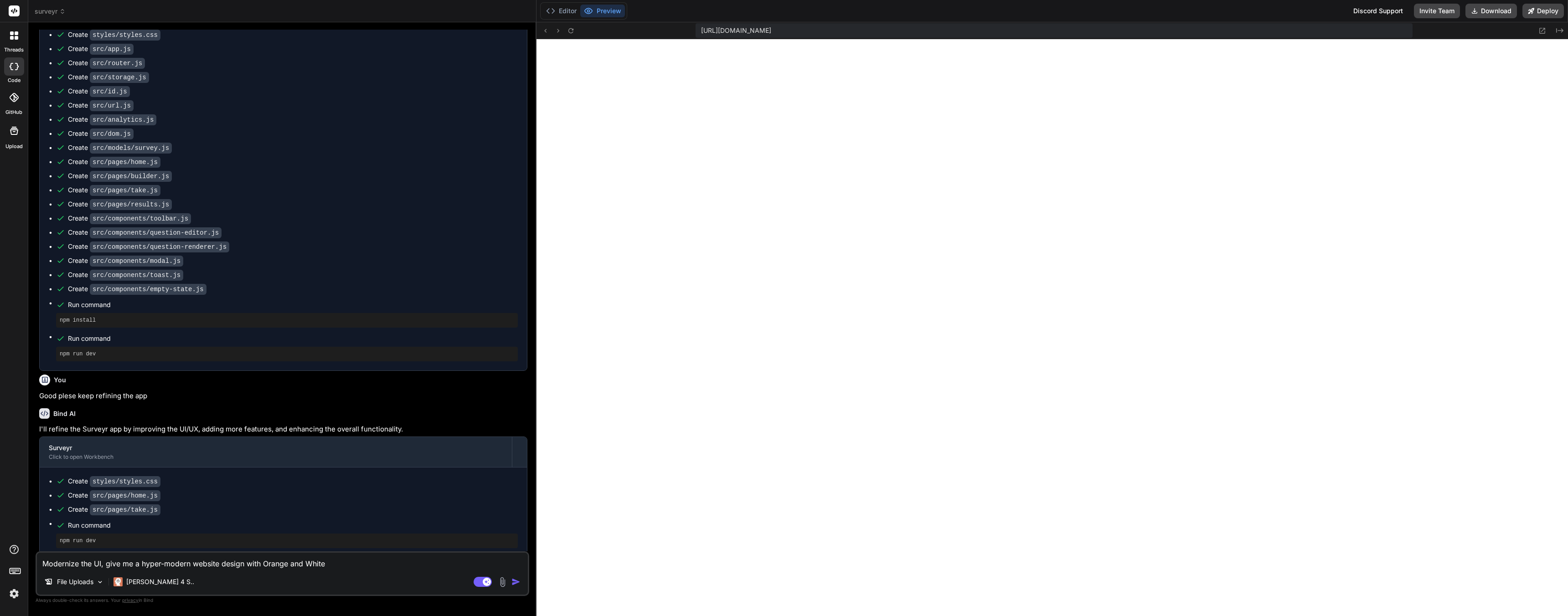
type textarea "x"
type textarea "Modernize the UI, give me a hyper-modern website design with Orange and White a"
type textarea "x"
type textarea "Modernize the UI, give me a hyper-modern website design with Orange and White as"
type textarea "x"
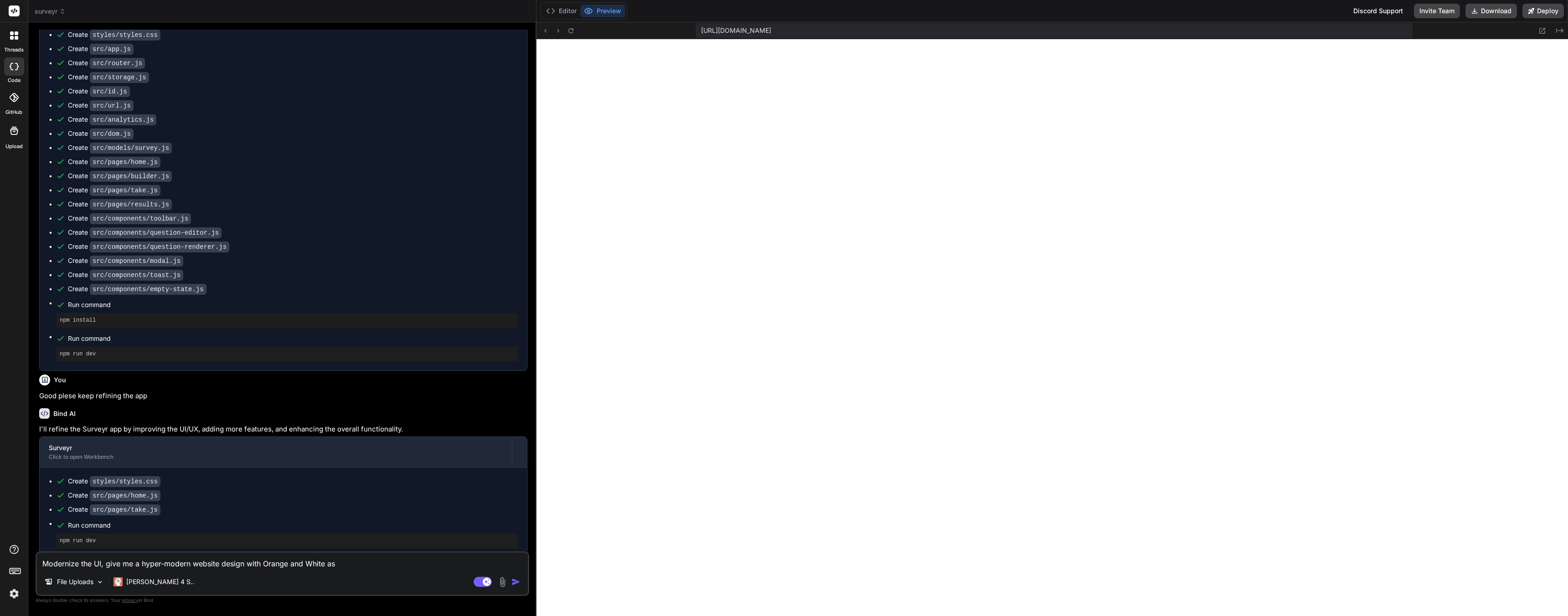
type textarea "Modernize the UI, give me a hyper-modern website design with Orange and White as"
type textarea "x"
type textarea "Modernize the UI, give me a hyper-modern website design with Orange and White a…"
type textarea "x"
type textarea "Modernize the UI, give me a hyper-modern website design with Orange and White a…"
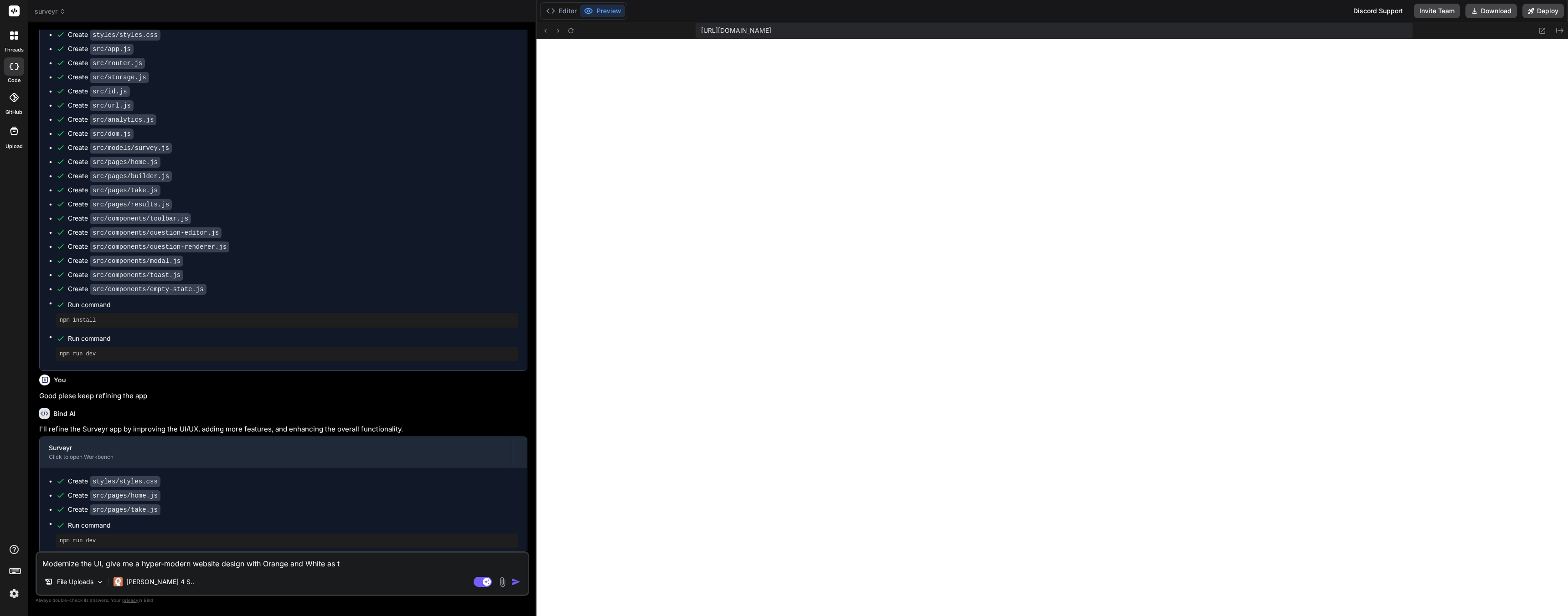
type textarea "x"
type textarea "Modernize the UI, give me a hyper-modern website design with Orange and White a…"
type textarea "x"
type textarea "Modernize the UI, give me a hyper-modern website design with Orange and White a…"
type textarea "x"
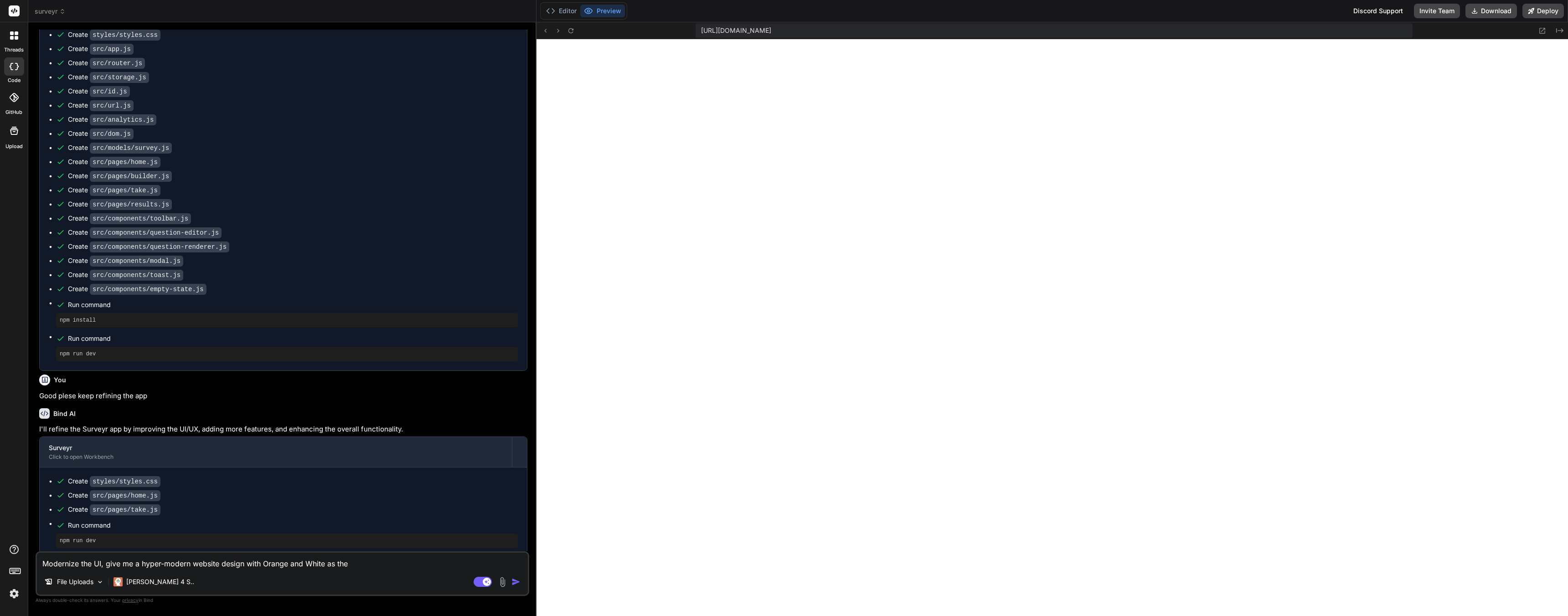
type textarea "Modernize the UI, give me a hyper-modern website design with Orange and White a…"
type textarea "x"
type textarea "Modernize the UI, give me a hyper-modern website design with Orange and White a…"
type textarea "x"
type textarea "Modernize the UI, give me a hyper-modern website design with Orange and White a…"
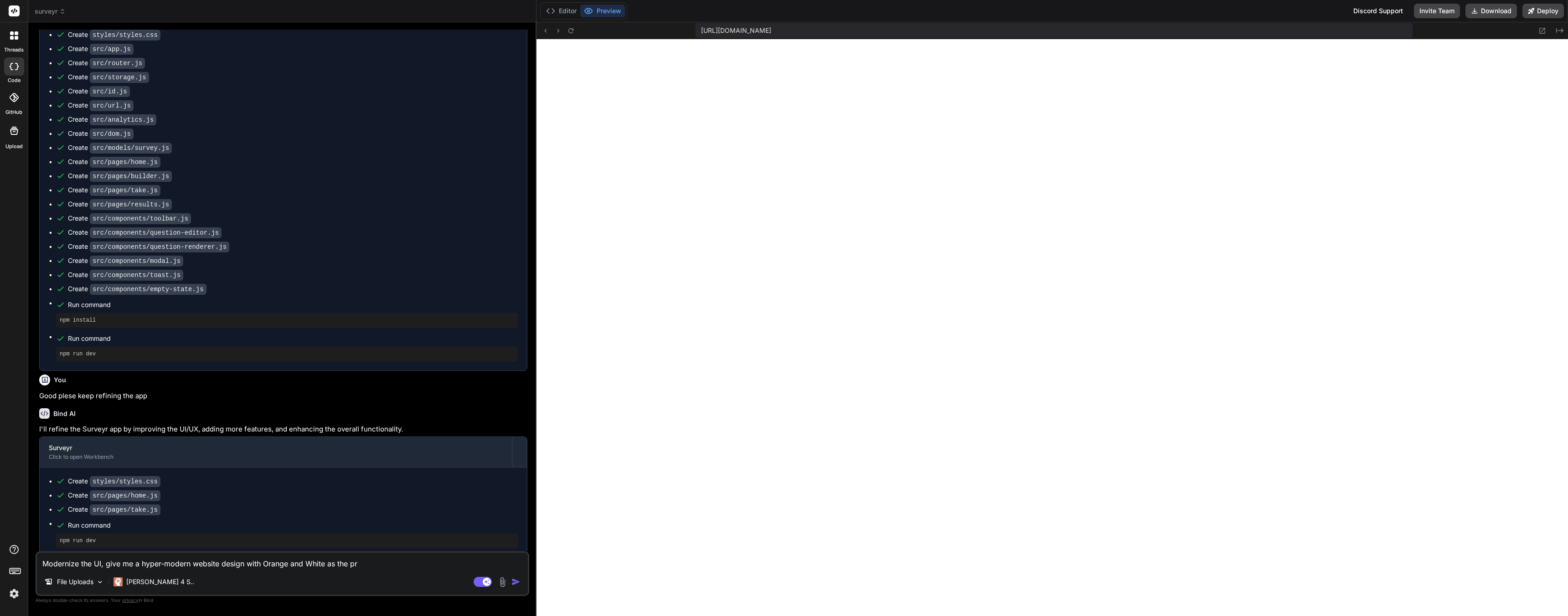
type textarea "x"
type textarea "Modernize the UI, give me a hyper-modern website design with Orange and White a…"
type textarea "x"
type textarea "Modernize the UI, give me a hyper-modern website design with Orange and White a…"
type textarea "x"
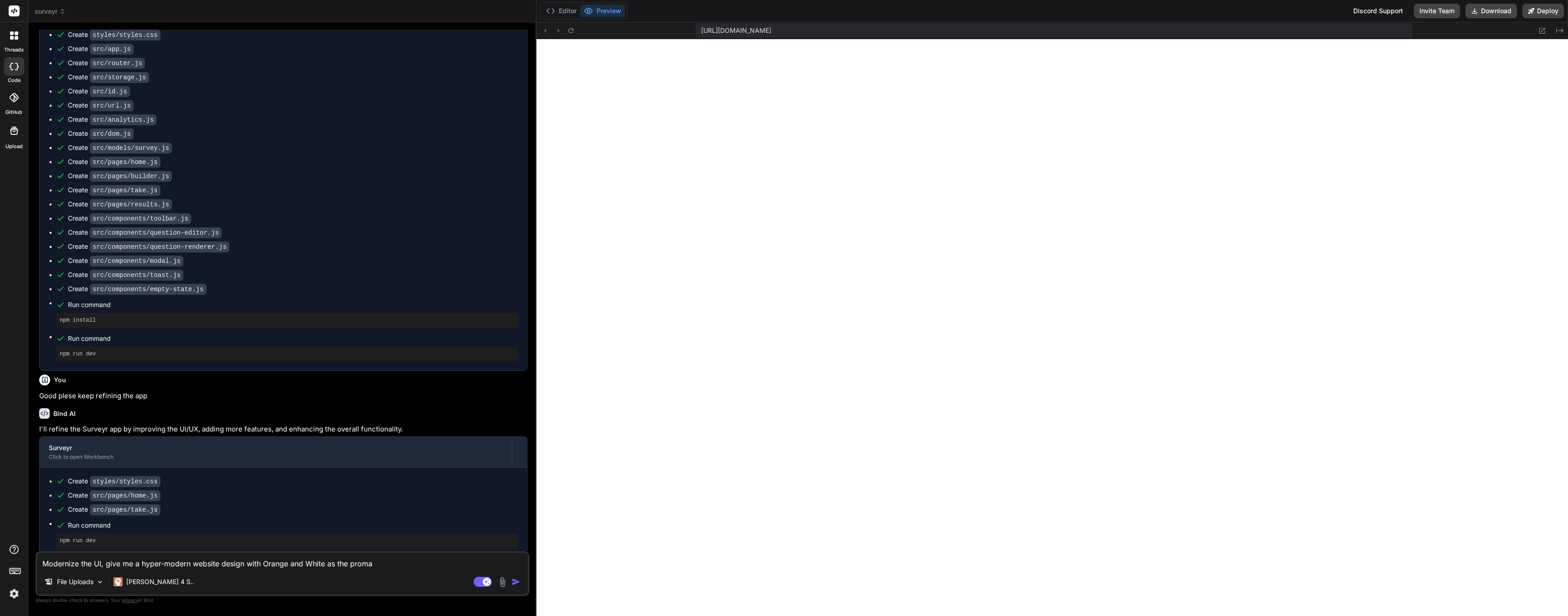
type textarea "Modernize the UI, give me a hyper-modern website design with Orange and White a…"
type textarea "x"
type textarea "Modernize the UI, give me a hyper-modern website design with Orange and White a…"
type textarea "x"
type textarea "Modernize the UI, give me a hyper-modern website design with Orange and White a…"
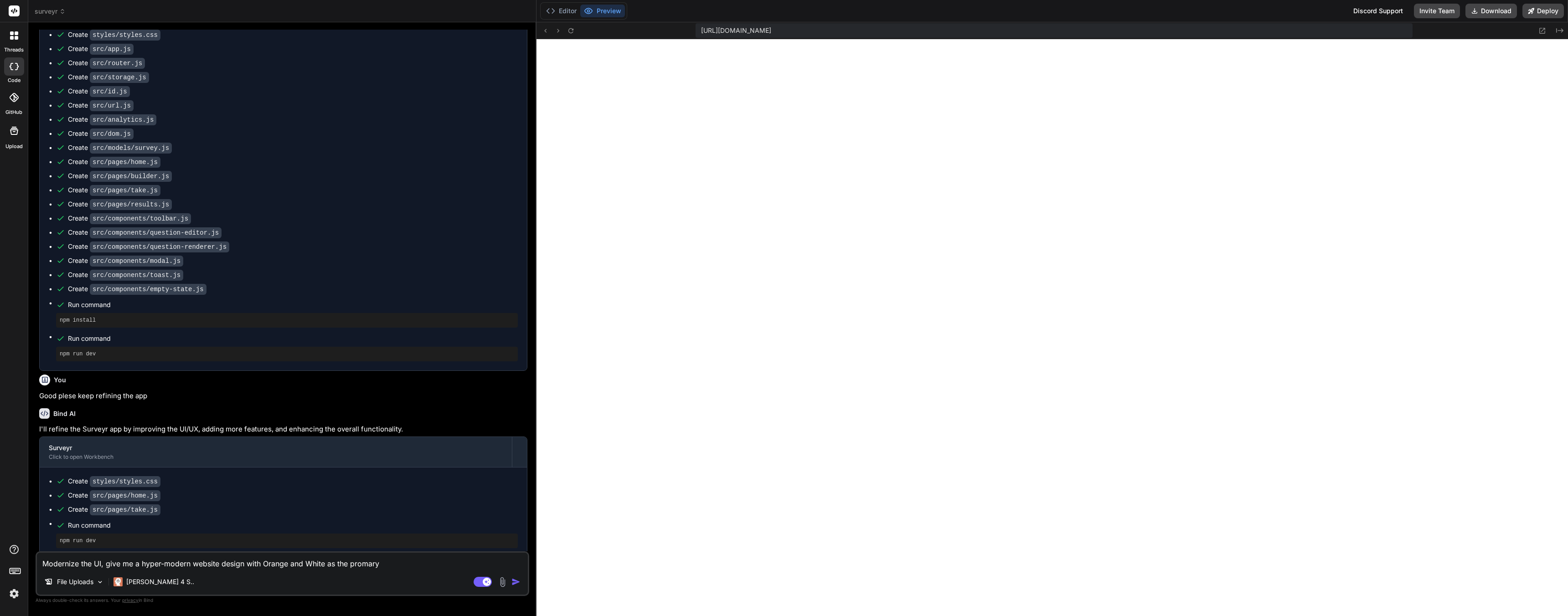
type textarea "x"
type textarea "Modernize the UI, give me a hyper-modern website design with Orange and White a…"
type textarea "x"
type textarea "Modernize the UI, give me a hyper-modern website design with Orange and White a…"
type textarea "x"
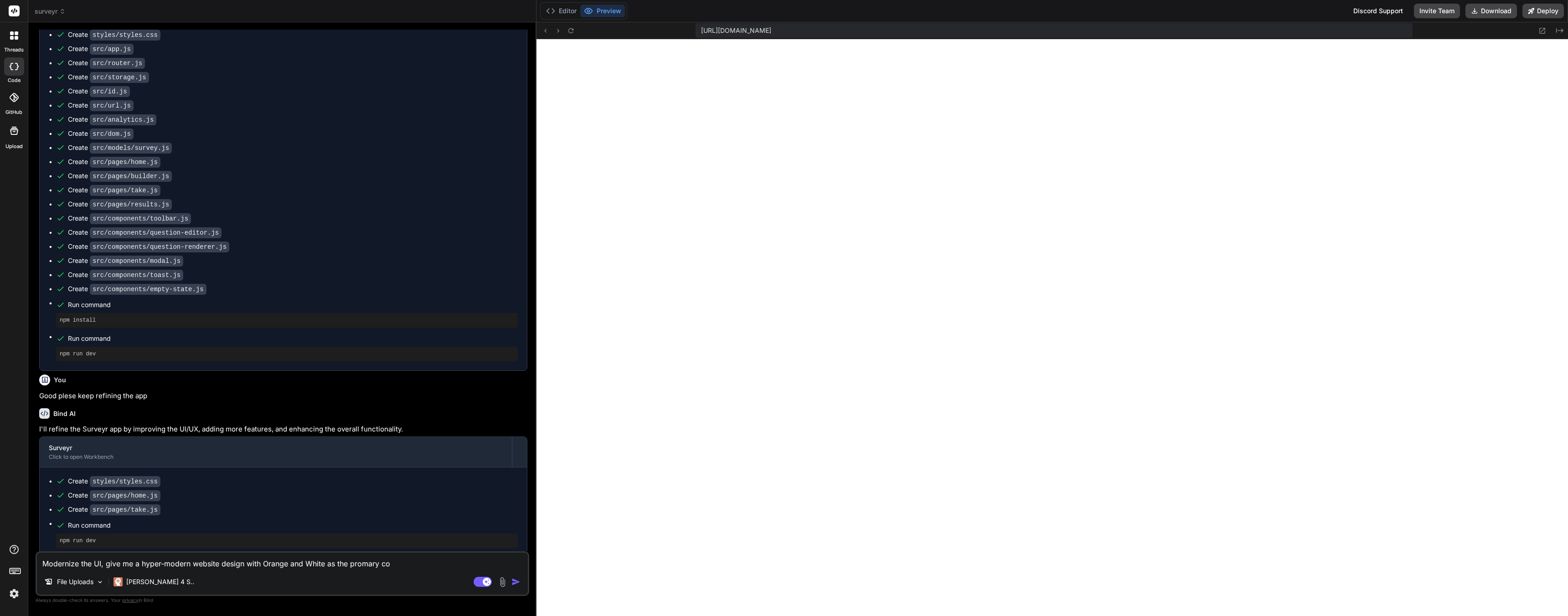
type textarea "Modernize the UI, give me a hyper-modern website design with Orange and White a…"
type textarea "x"
type textarea "Modernize the UI, give me a hyper-modern website design with Orange and White a…"
type textarea "x"
type textarea "Modernize the UI, give me a hyper-modern website design with Orange and White a…"
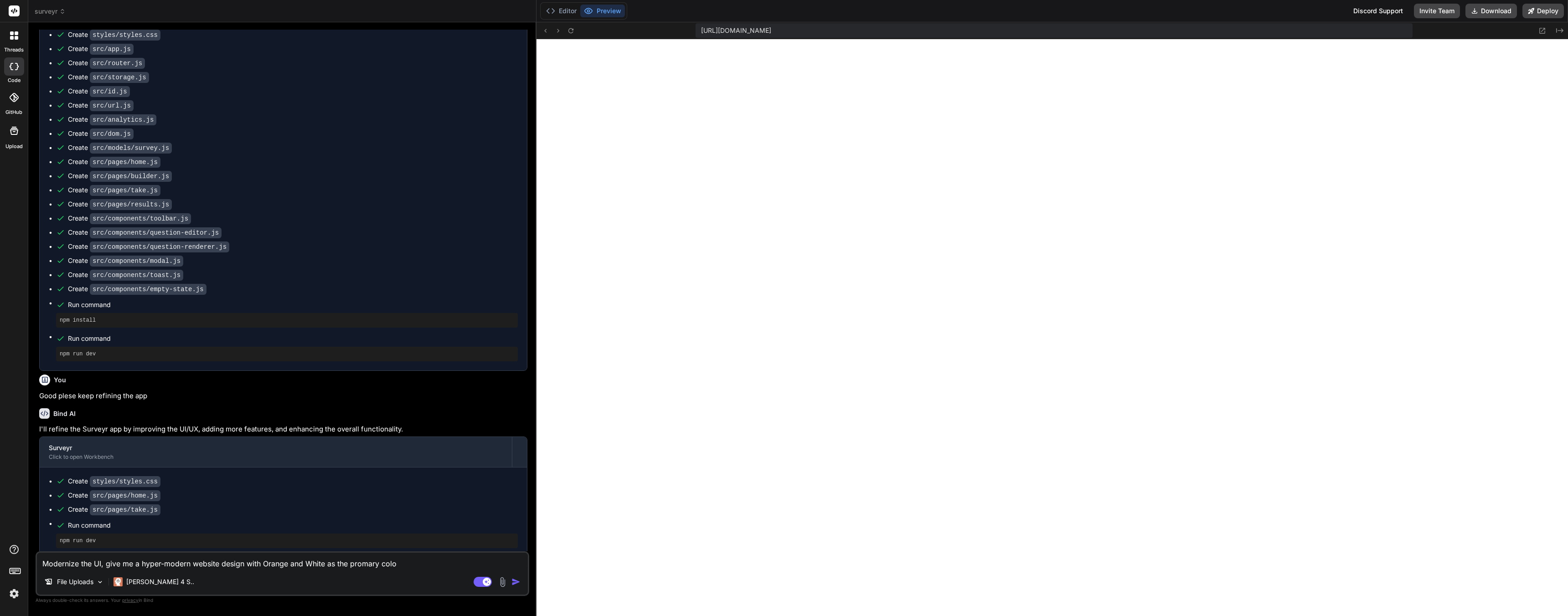
type textarea "x"
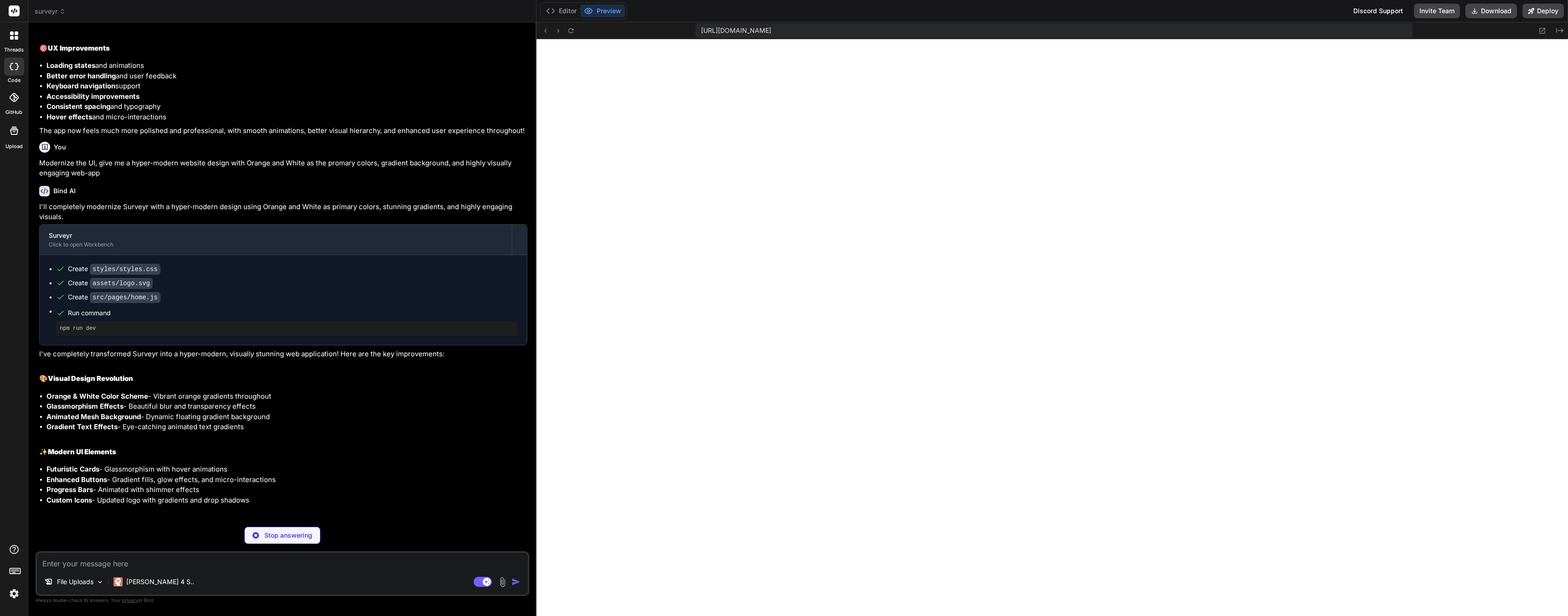
scroll to position [1651, 0]
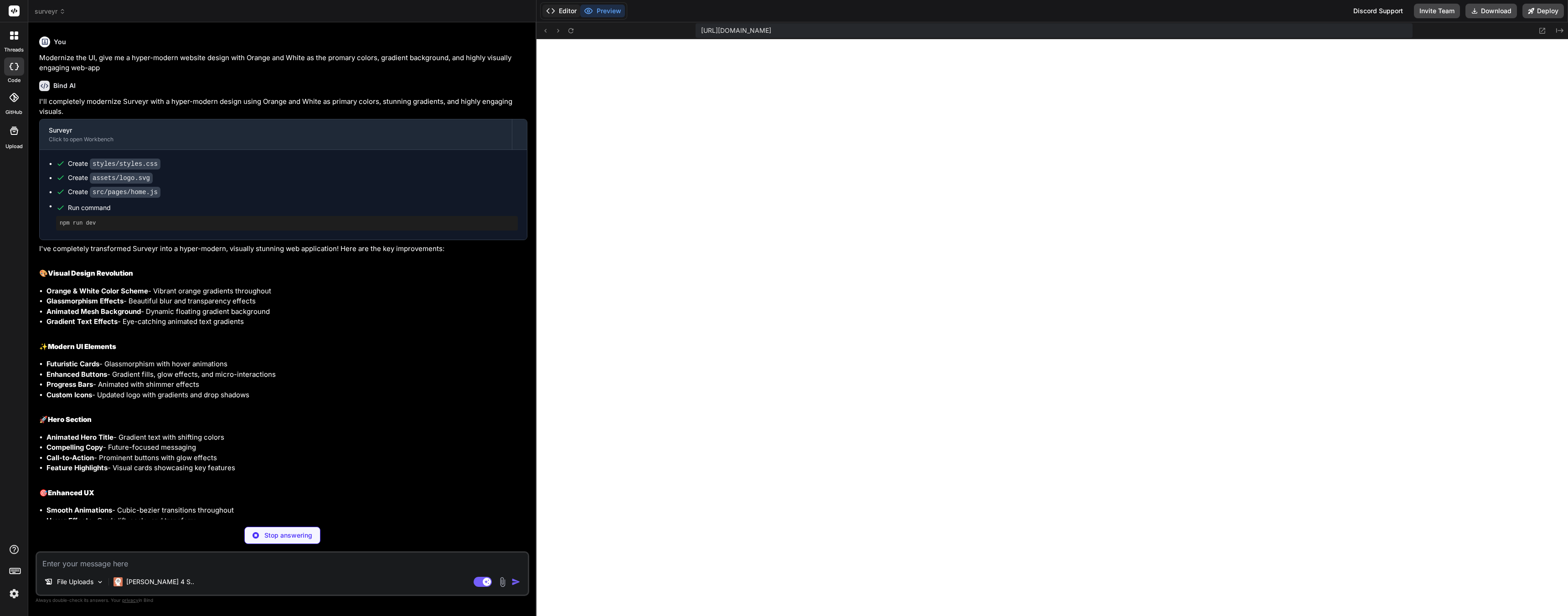
click at [566, 10] on button "Editor" at bounding box center [561, 10] width 38 height 13
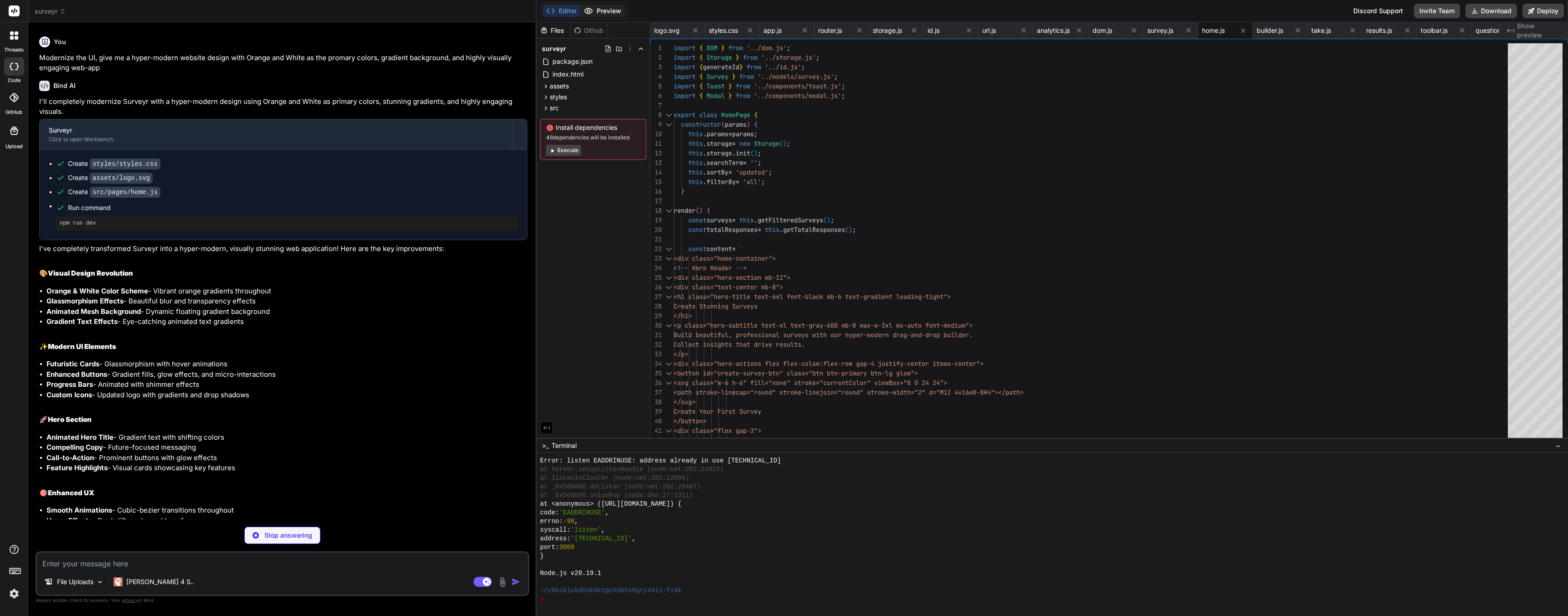
click at [609, 9] on button "Preview" at bounding box center [602, 10] width 45 height 13
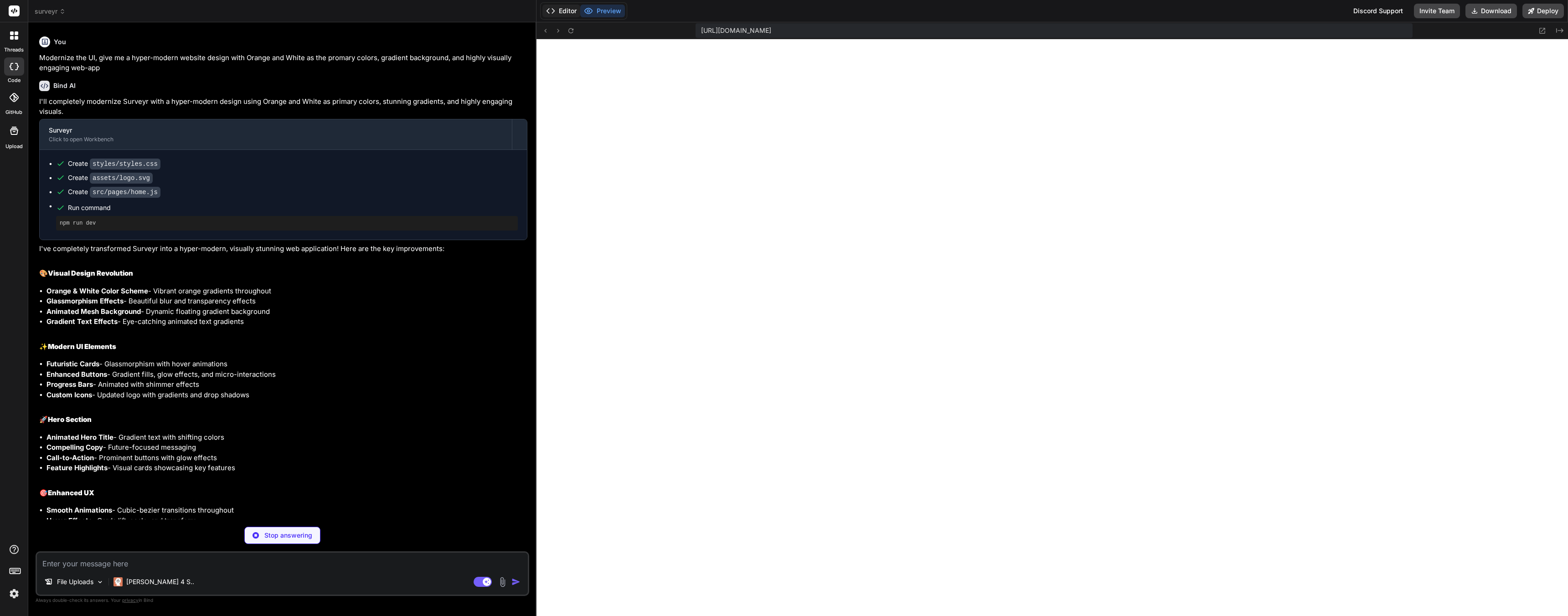
click at [562, 10] on button "Editor" at bounding box center [561, 10] width 38 height 13
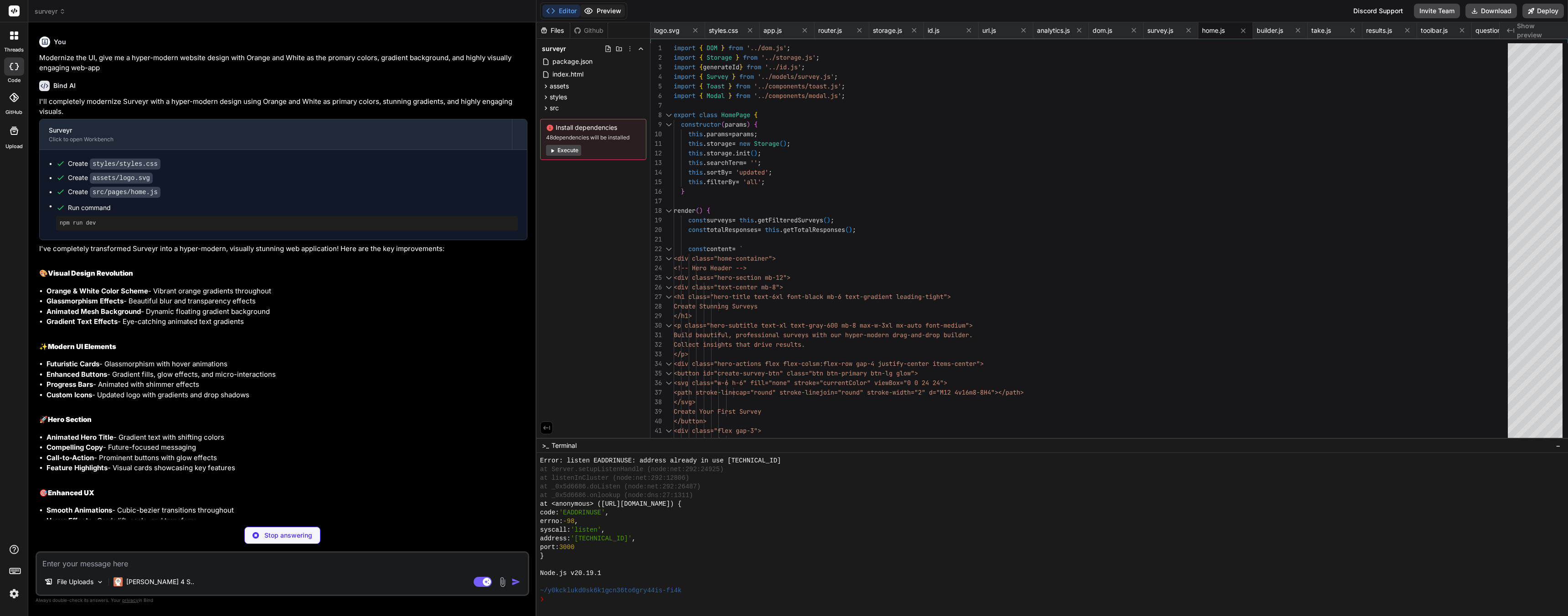
click at [611, 10] on button "Preview" at bounding box center [602, 10] width 45 height 13
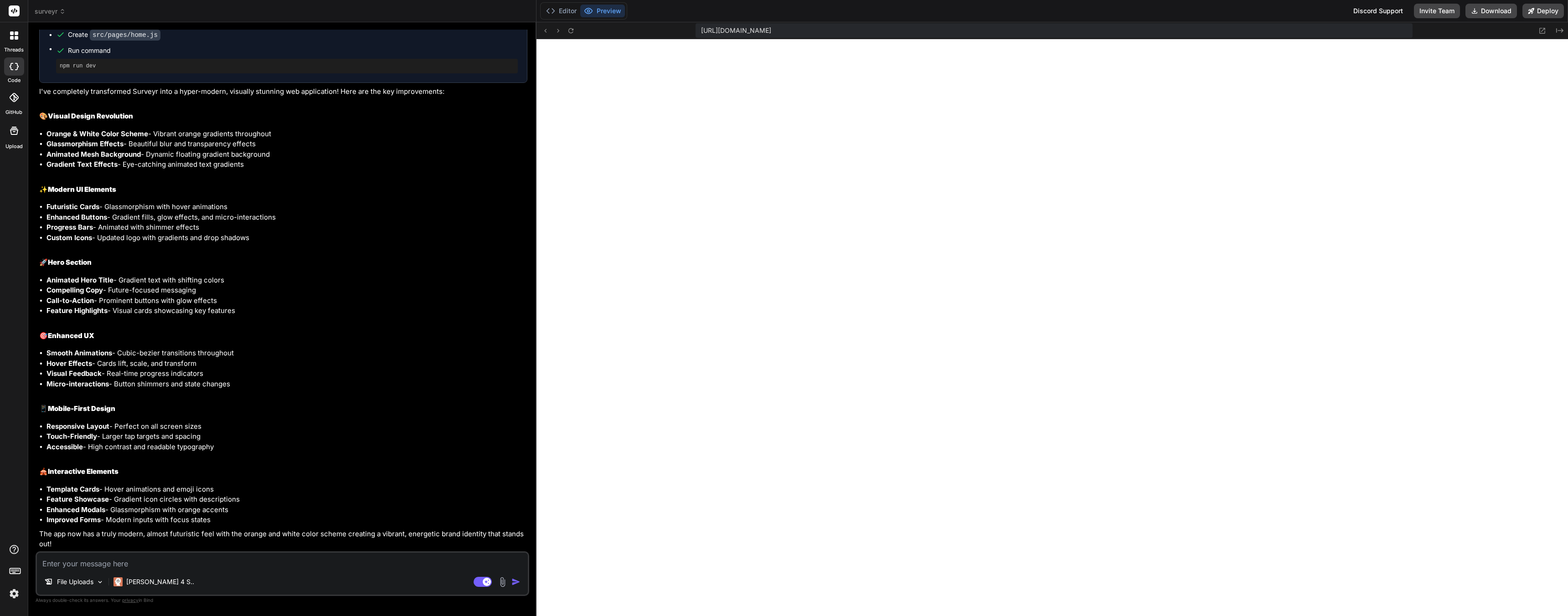
scroll to position [1816, 0]
click at [96, 566] on textarea at bounding box center [282, 561] width 491 height 17
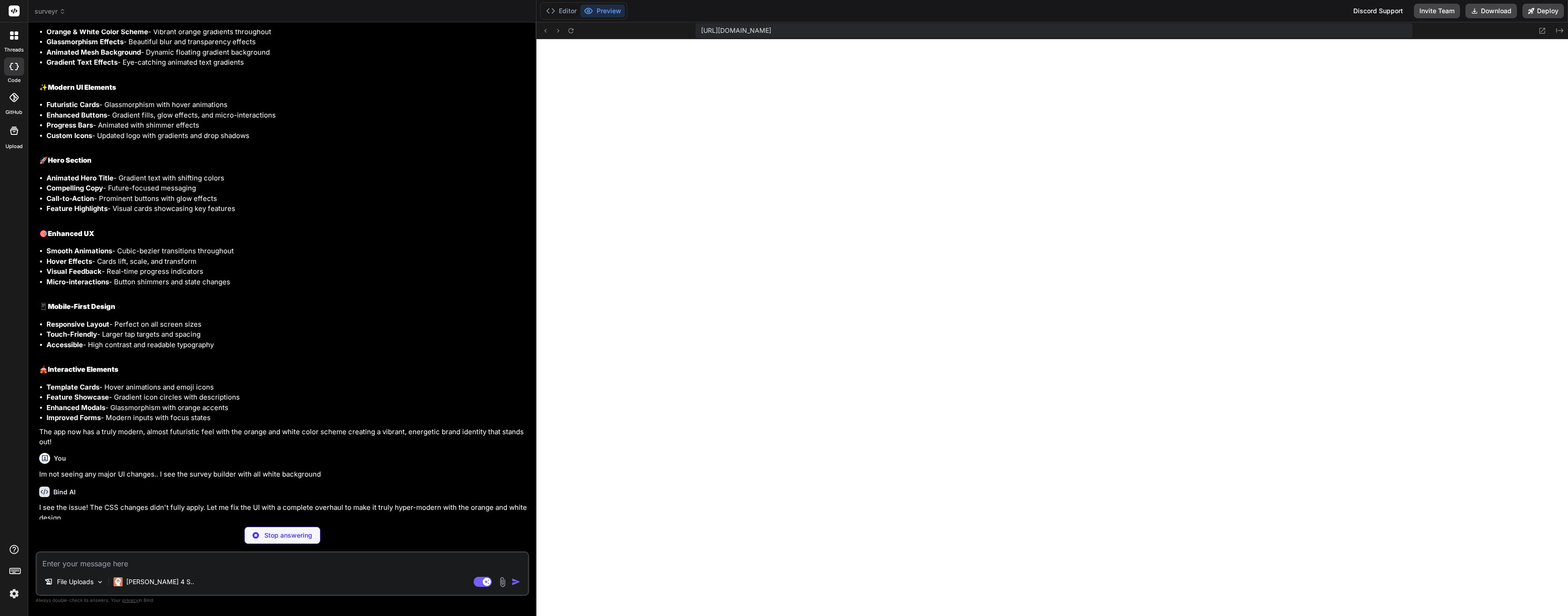
scroll to position [1386, 0]
